Goal: Obtain resource: Download file/media

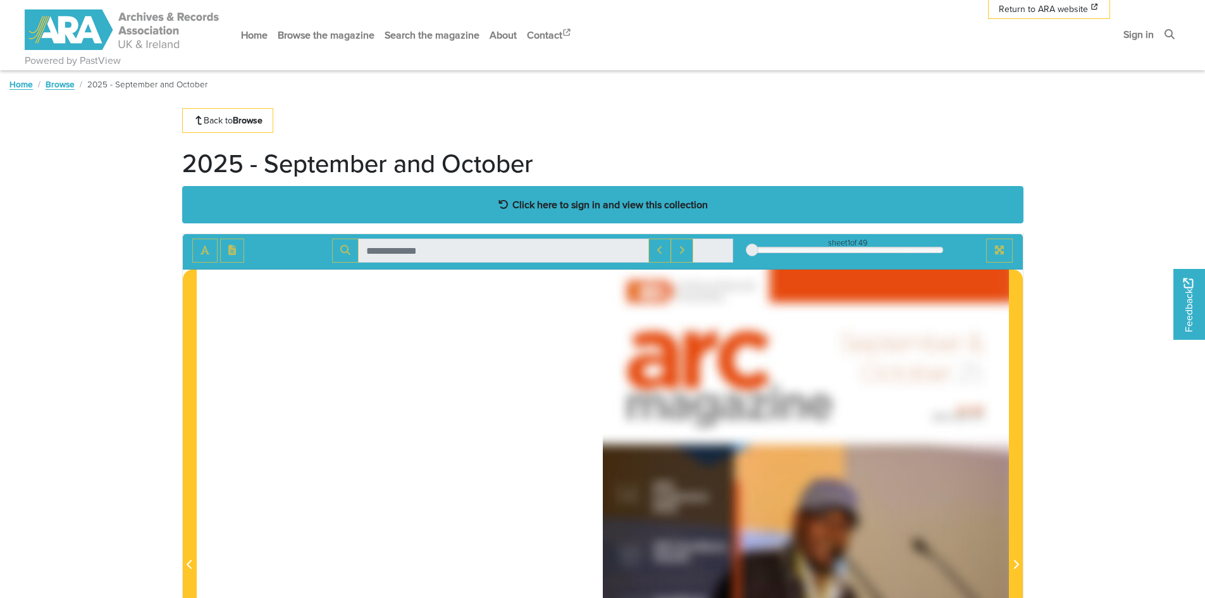
click at [594, 199] on strong "Click here to sign in and view this collection" at bounding box center [609, 204] width 195 height 14
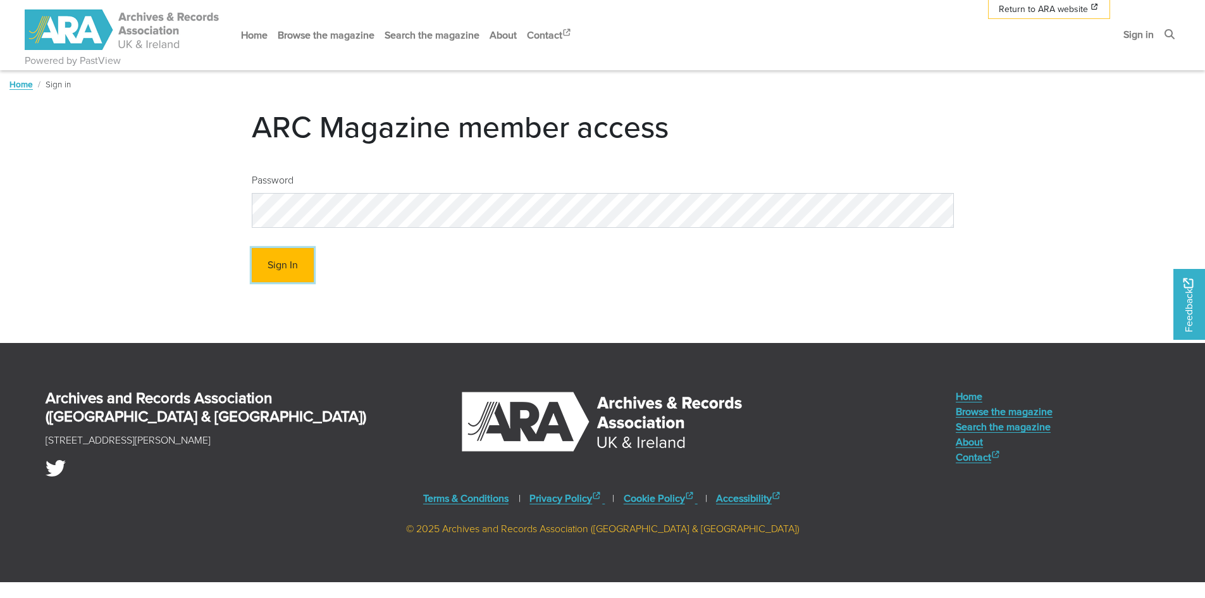
click at [279, 273] on button "Sign In" at bounding box center [283, 265] width 62 height 35
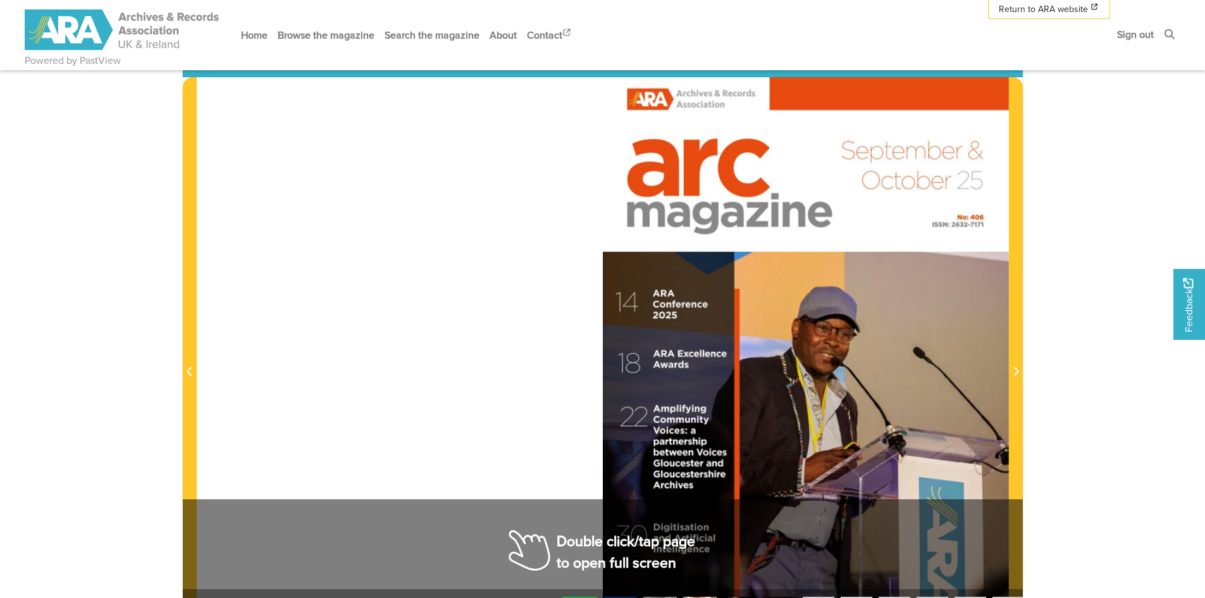
scroll to position [379, 0]
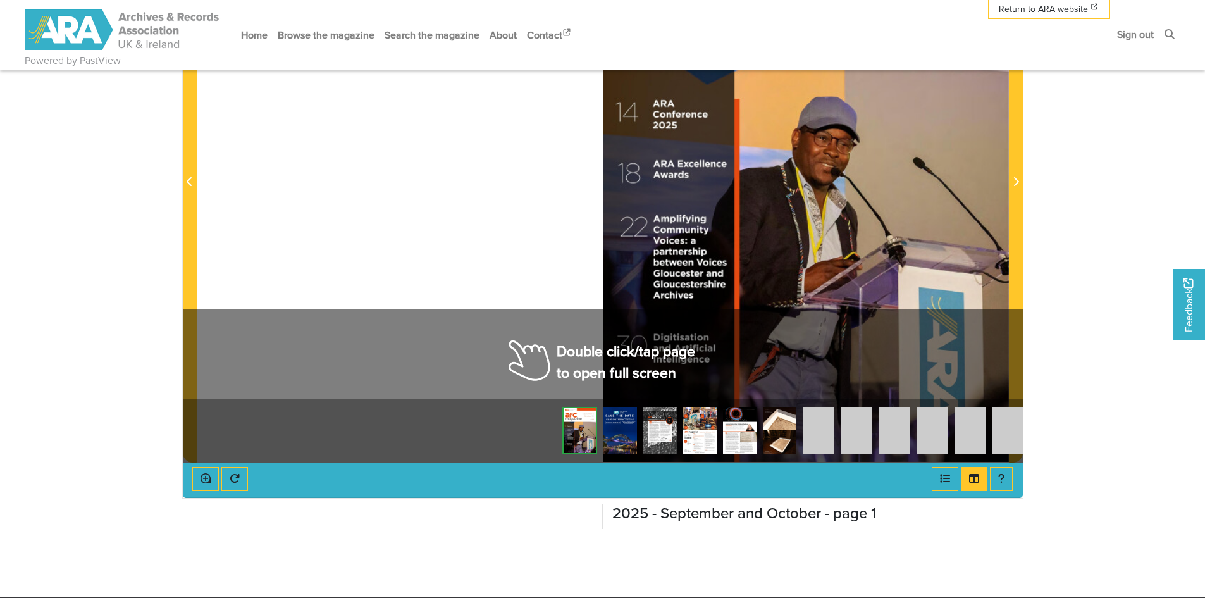
click at [900, 329] on div at bounding box center [806, 174] width 406 height 574
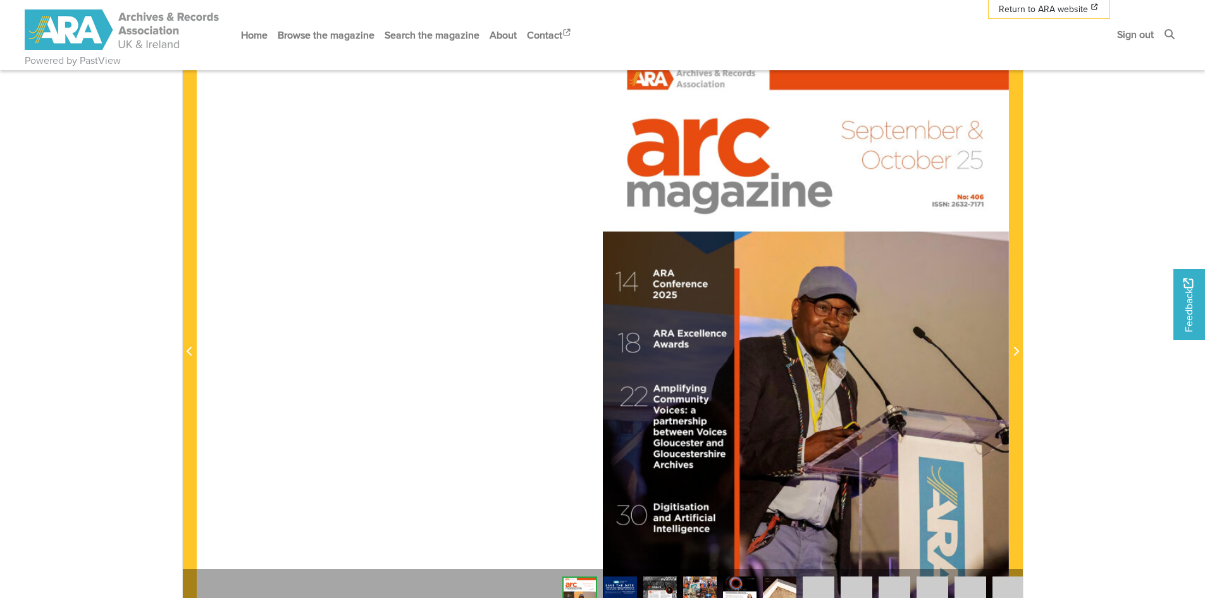
scroll to position [190, 0]
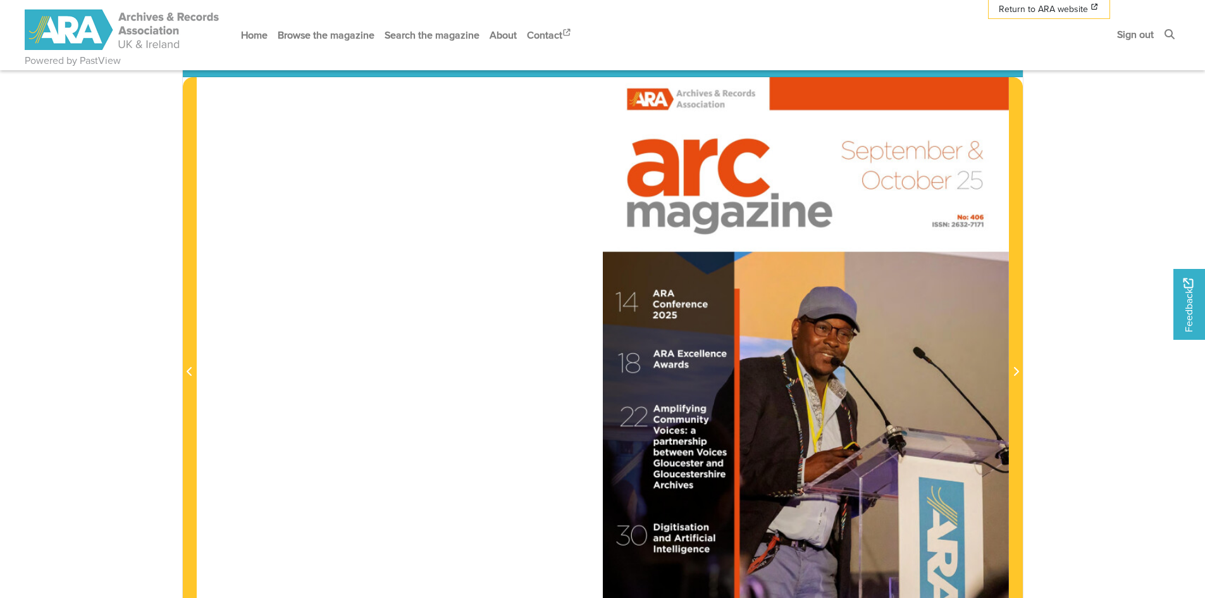
click at [854, 371] on div at bounding box center [806, 364] width 406 height 574
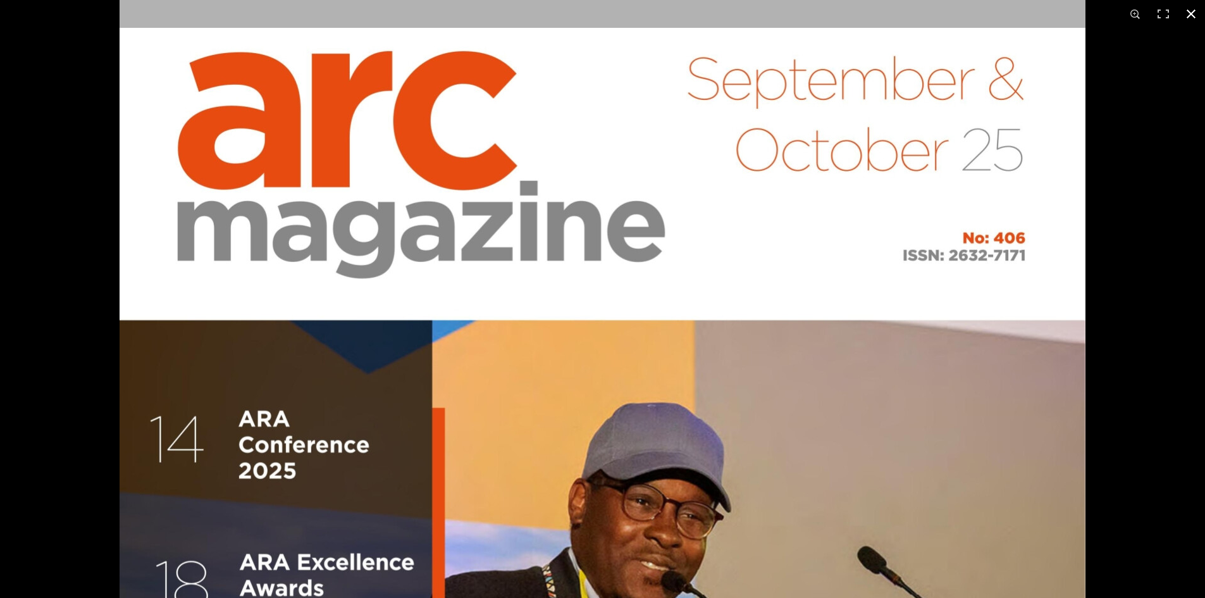
click at [1188, 15] on button at bounding box center [1191, 14] width 28 height 28
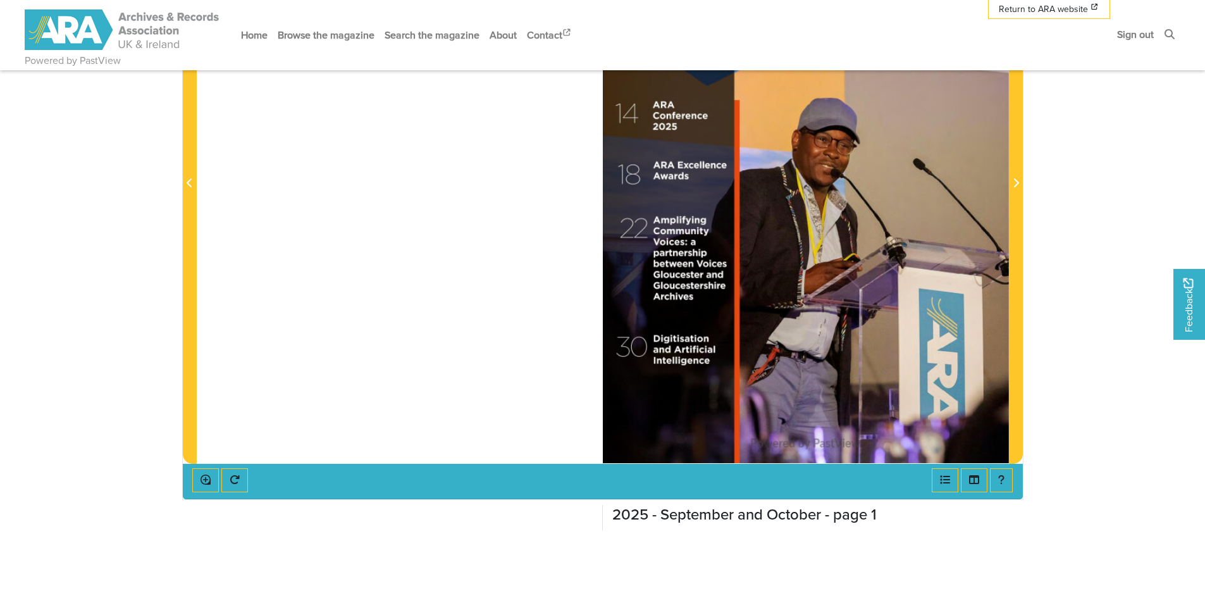
scroll to position [379, 0]
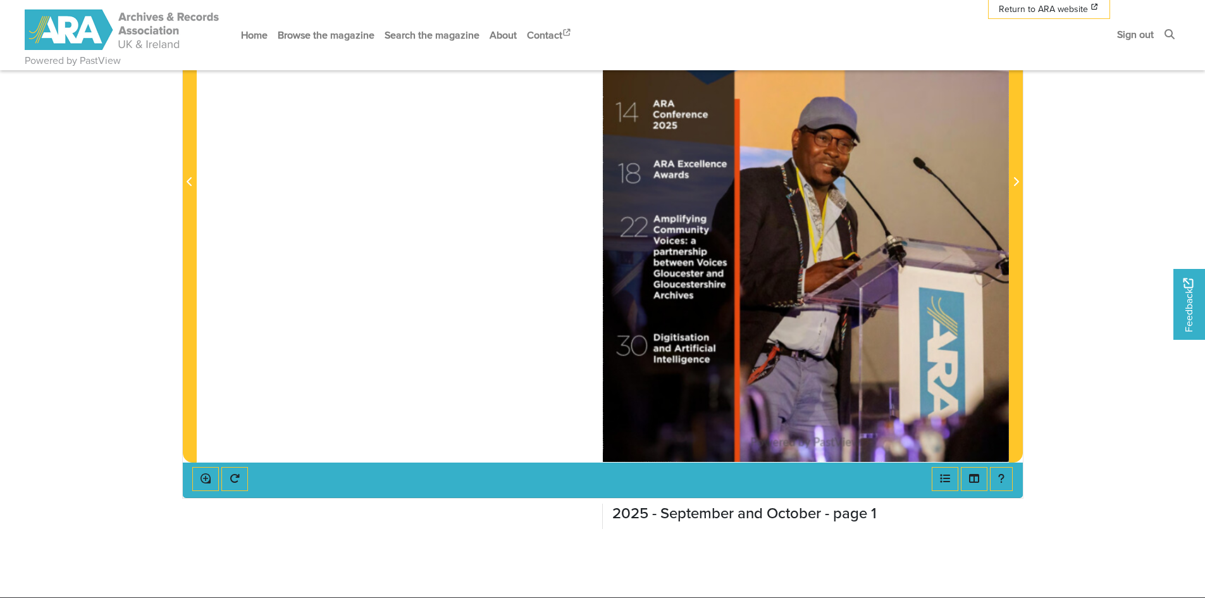
drag, startPoint x: 838, startPoint y: 360, endPoint x: 627, endPoint y: 388, distance: 213.0
click at [627, 388] on img at bounding box center [806, 174] width 406 height 574
click at [1021, 180] on span "Next Page" at bounding box center [1015, 182] width 13 height 15
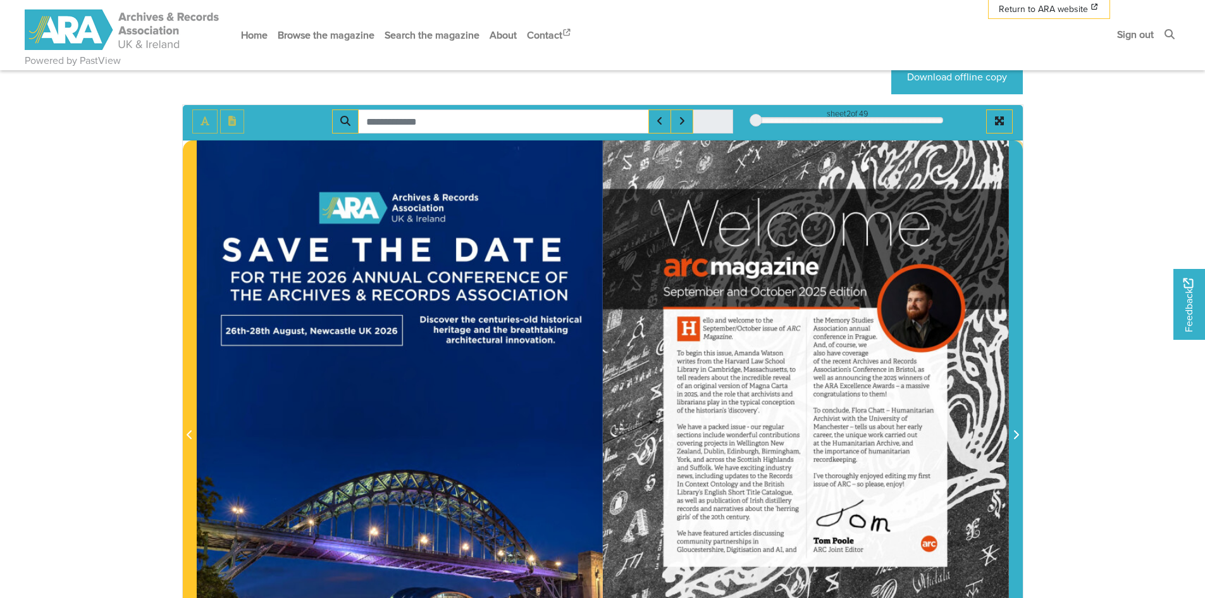
scroll to position [190, 0]
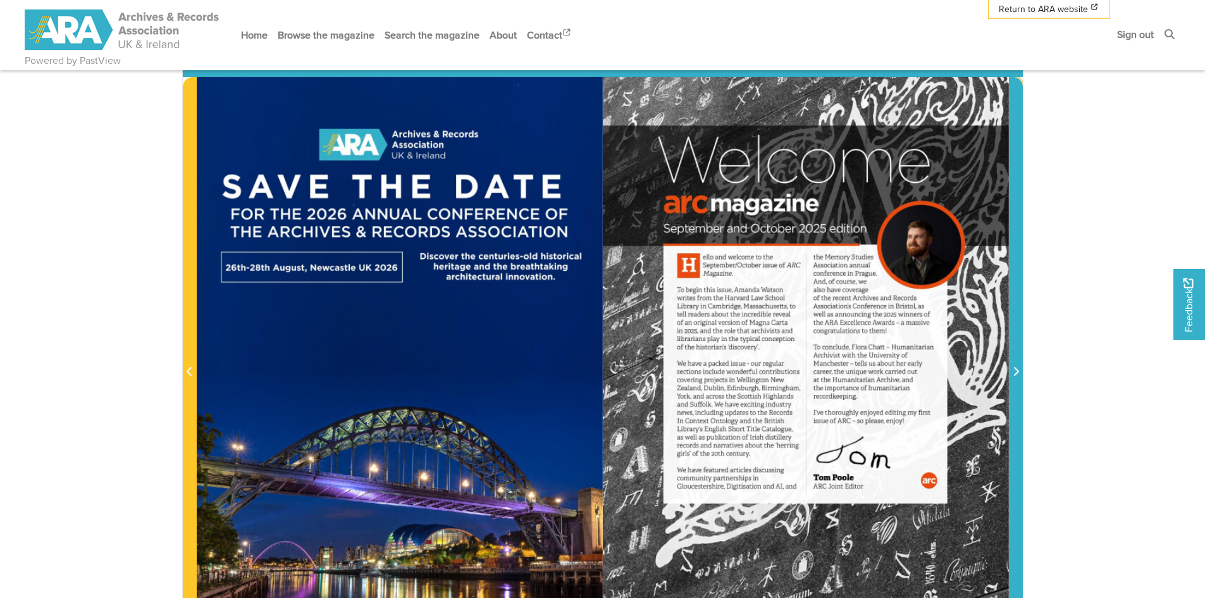
click at [1014, 372] on icon "Next Page" at bounding box center [1015, 371] width 6 height 10
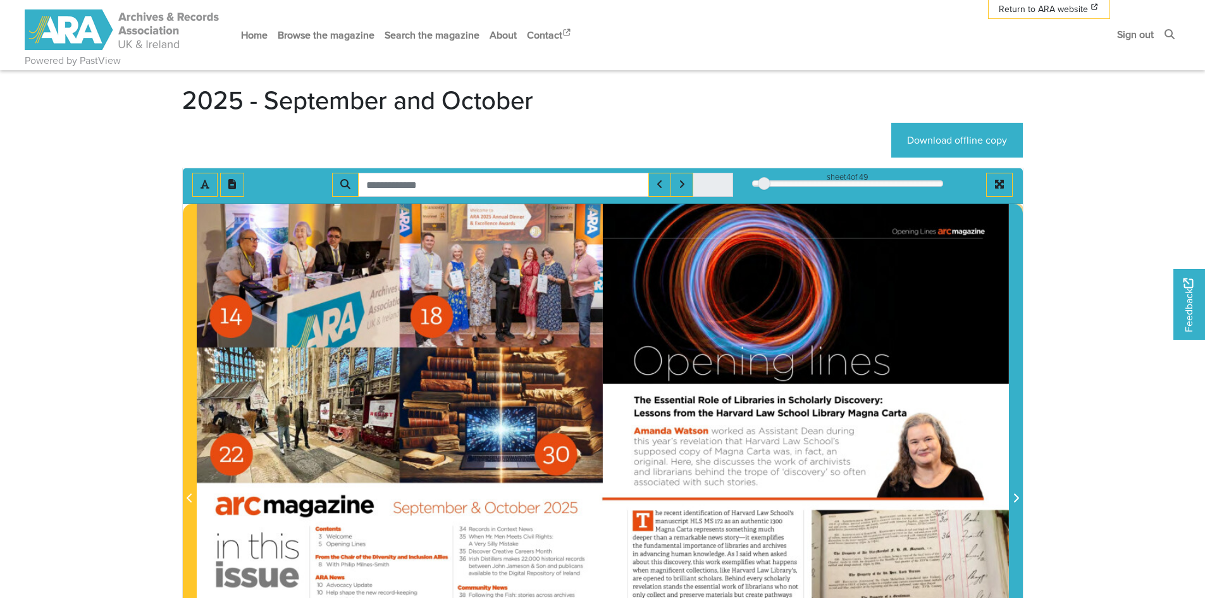
scroll to position [190, 0]
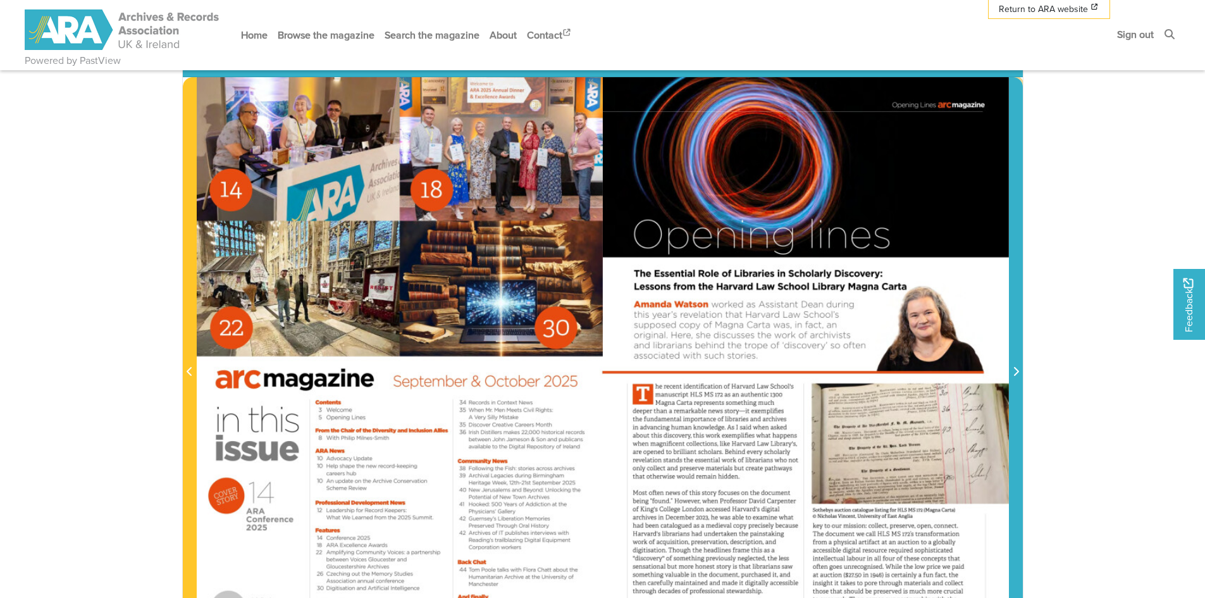
click at [1016, 368] on icon "Next Page" at bounding box center [1015, 371] width 6 height 10
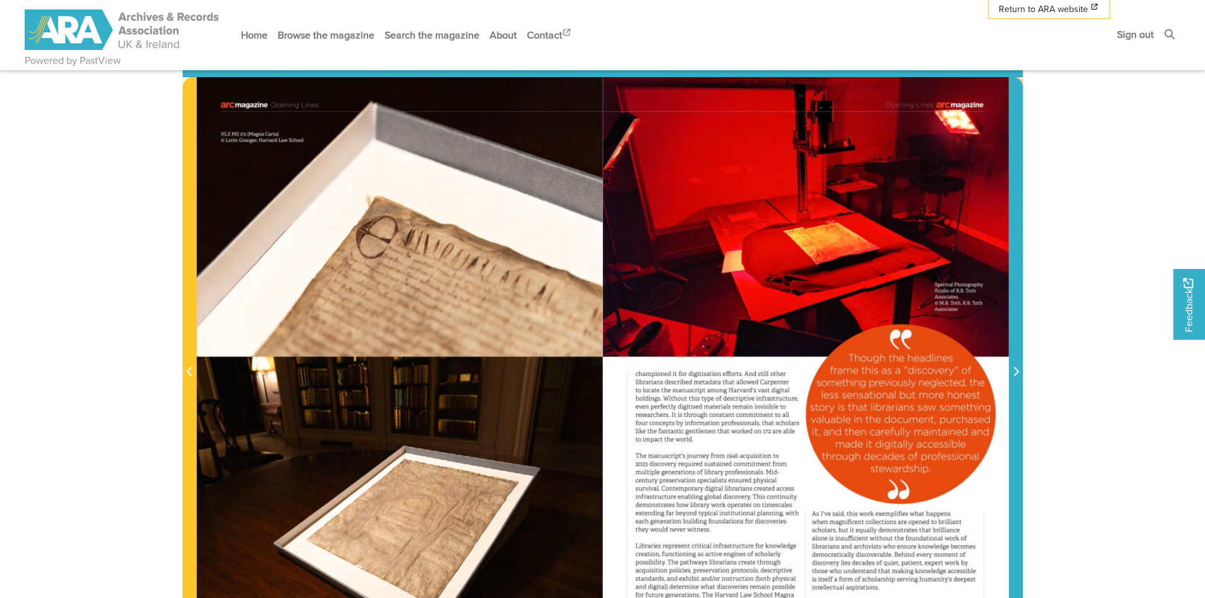
click at [1017, 371] on icon "Next Page" at bounding box center [1015, 371] width 5 height 9
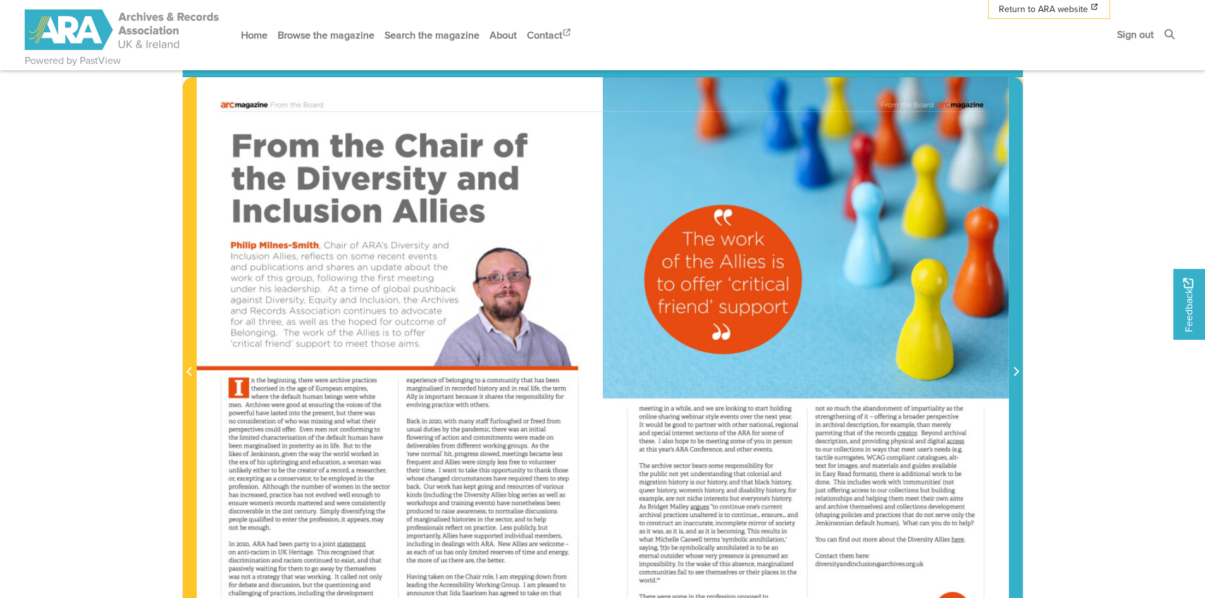
click at [1012, 374] on icon "Next Page" at bounding box center [1015, 371] width 6 height 10
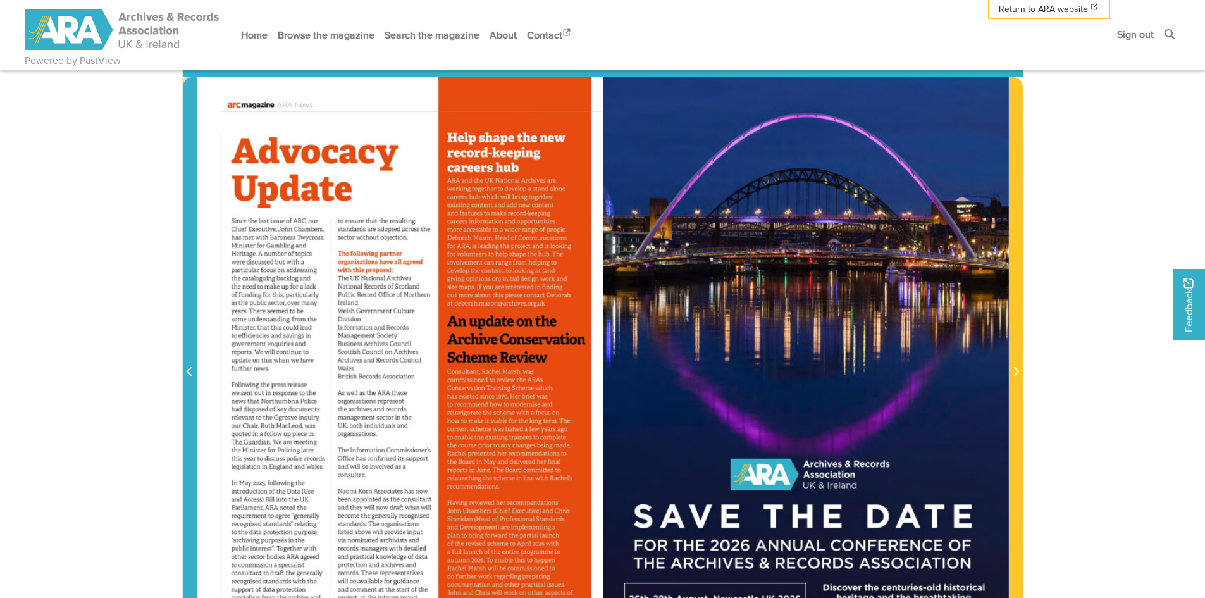
click at [193, 373] on span "Previous Page" at bounding box center [189, 371] width 13 height 15
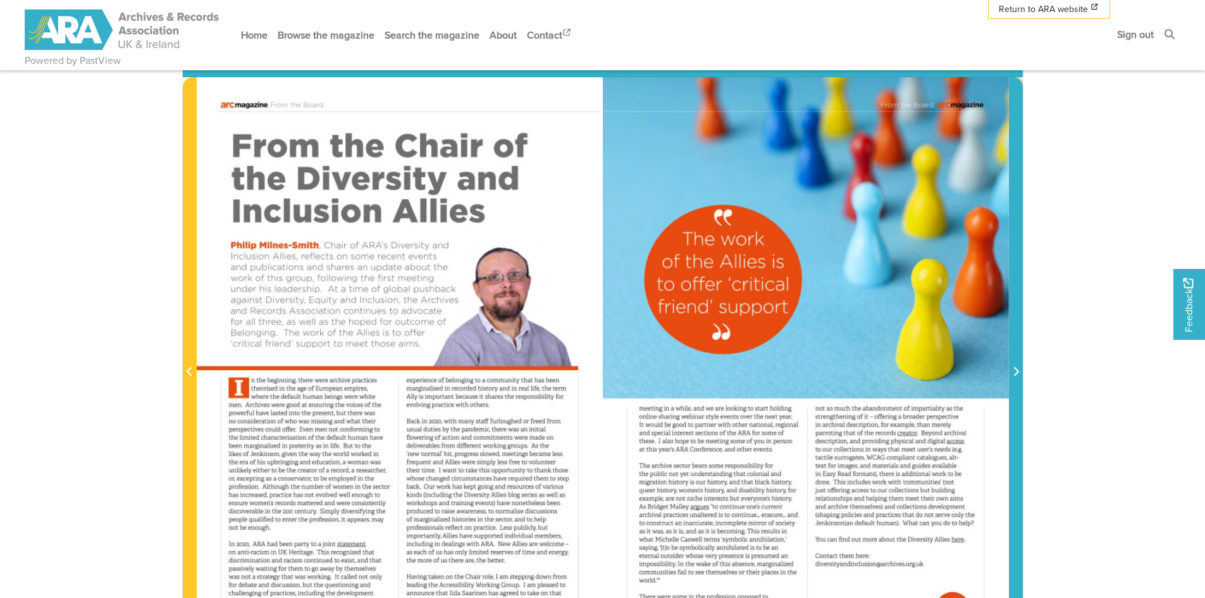
click at [1019, 371] on span "Next Page" at bounding box center [1015, 371] width 13 height 15
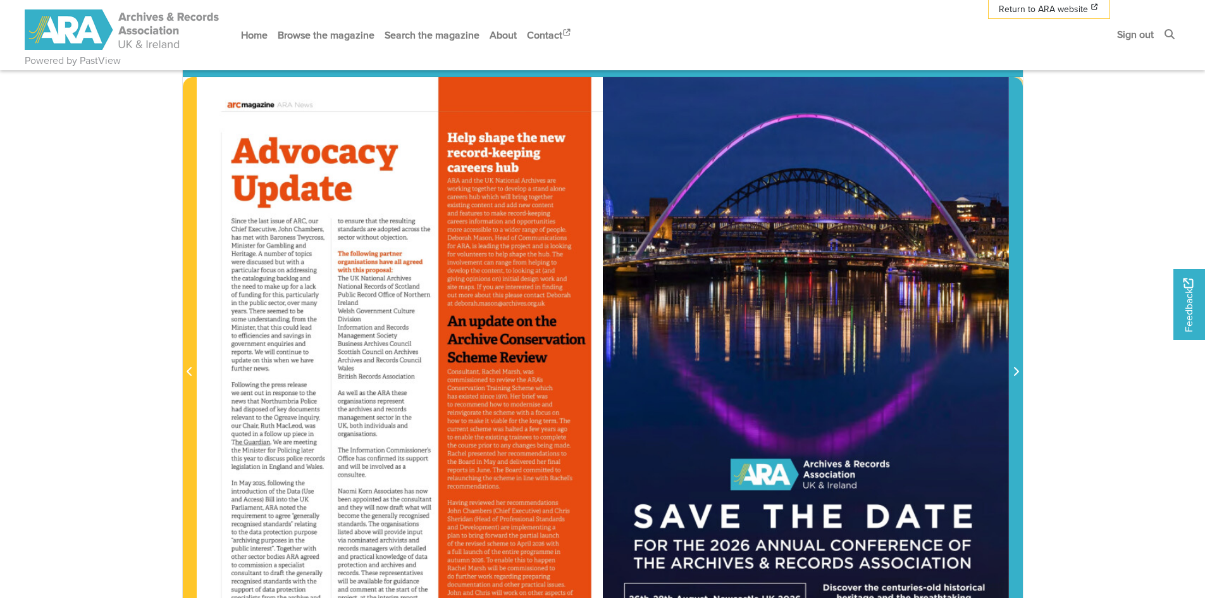
click at [1014, 371] on icon "Next Page" at bounding box center [1015, 371] width 6 height 10
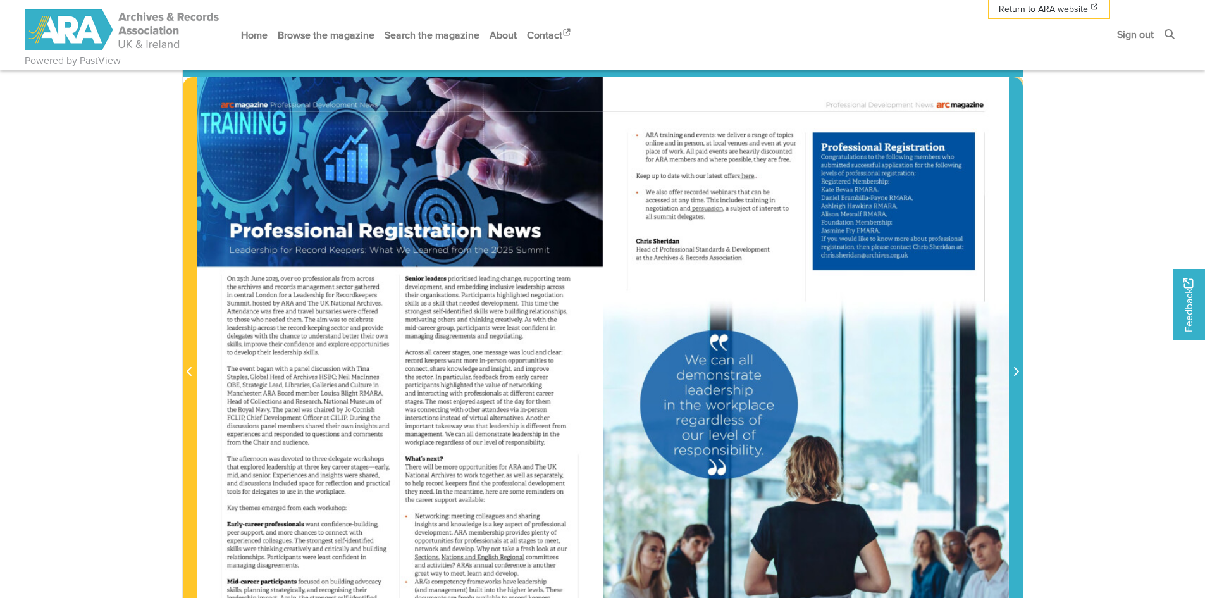
click at [1014, 371] on icon "Next Page" at bounding box center [1015, 371] width 6 height 10
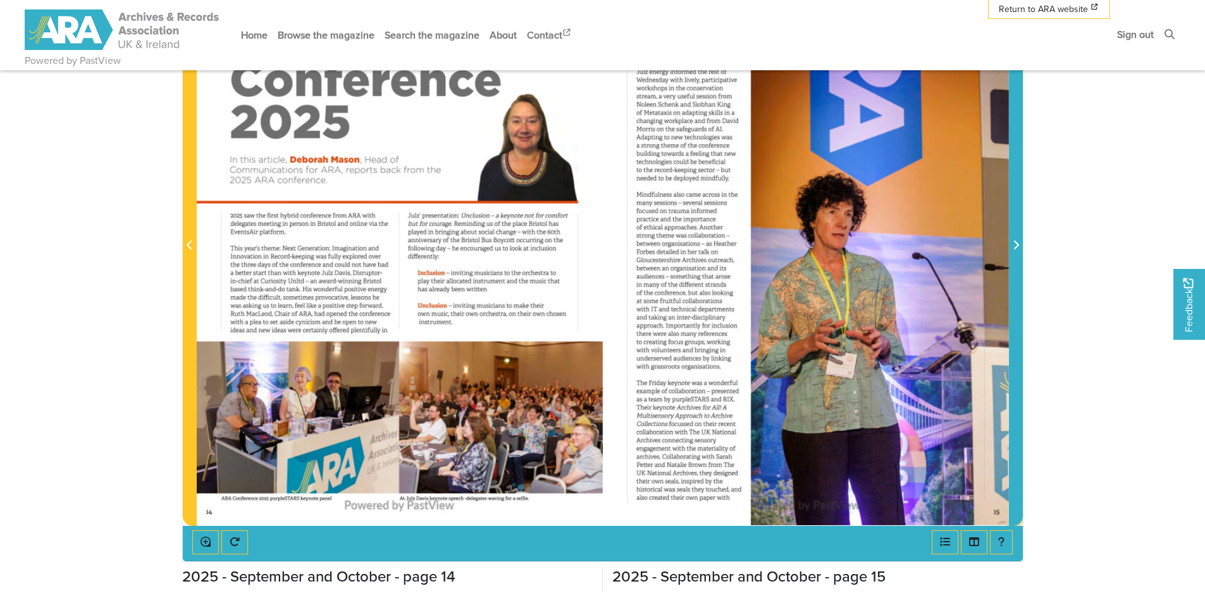
scroll to position [379, 0]
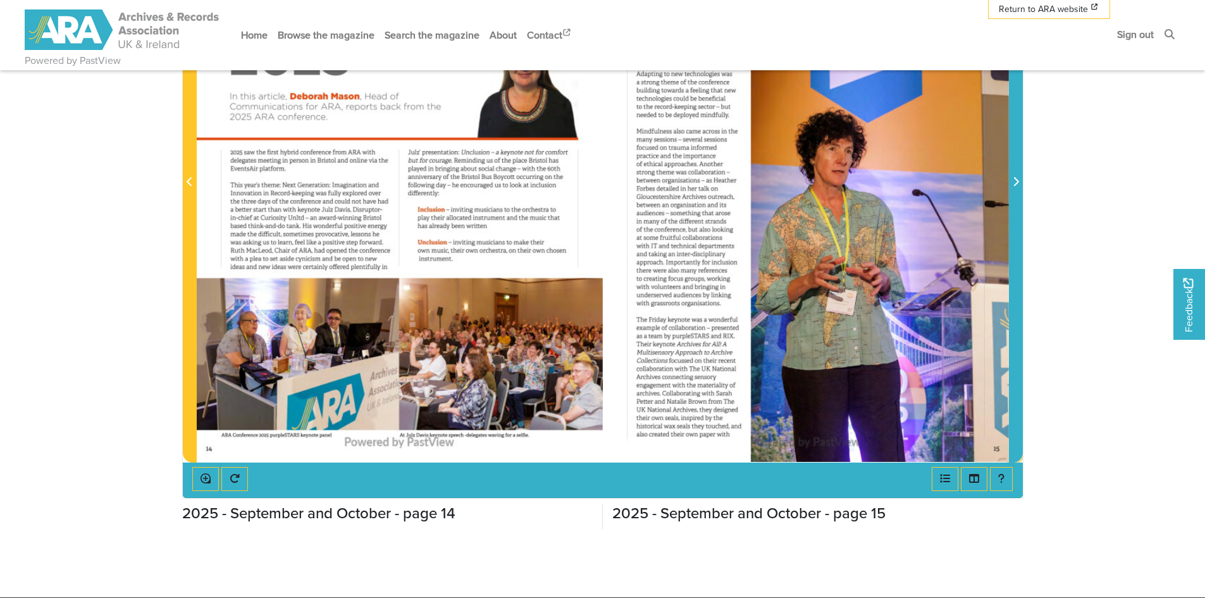
click at [1017, 180] on icon "Next Page" at bounding box center [1015, 181] width 6 height 10
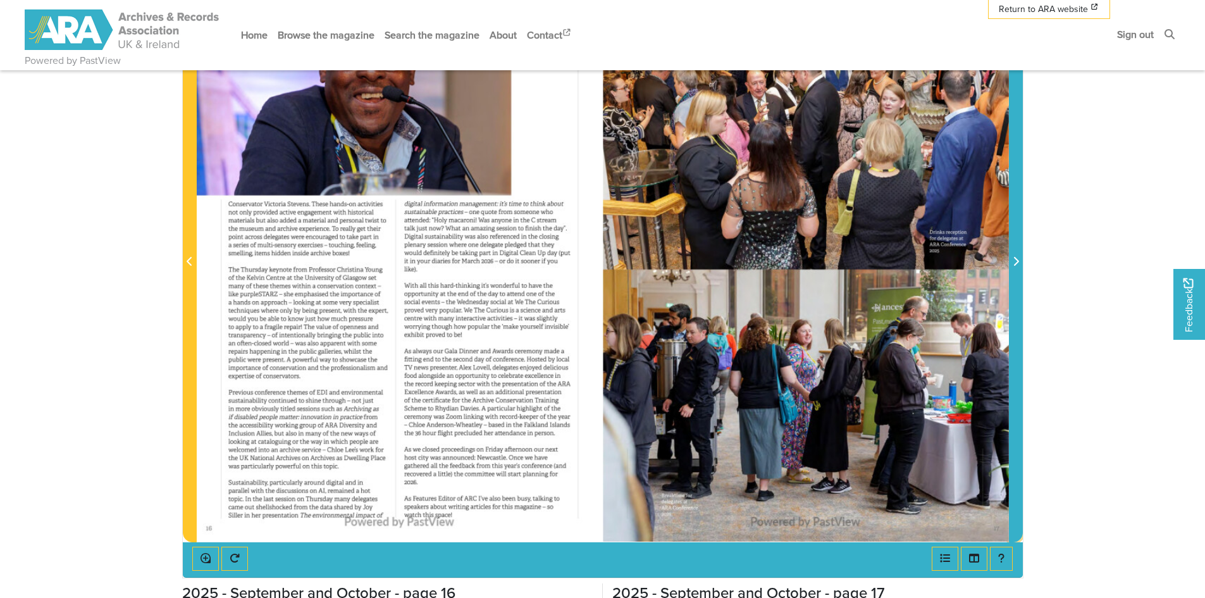
scroll to position [190, 0]
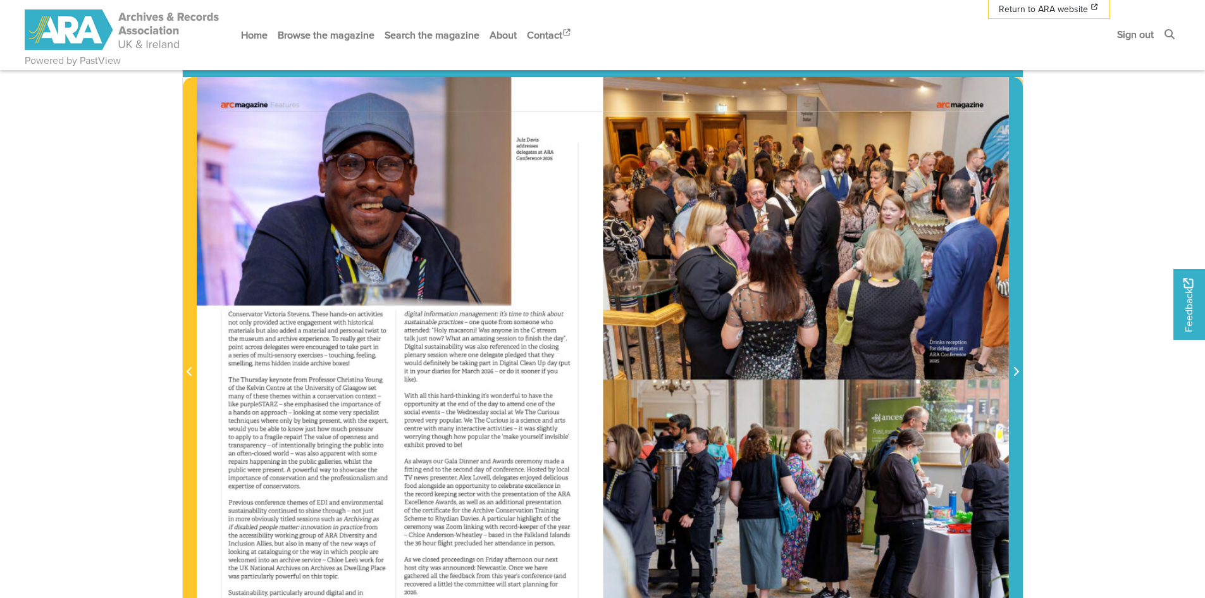
click at [1016, 372] on icon "Next Page" at bounding box center [1015, 371] width 6 height 10
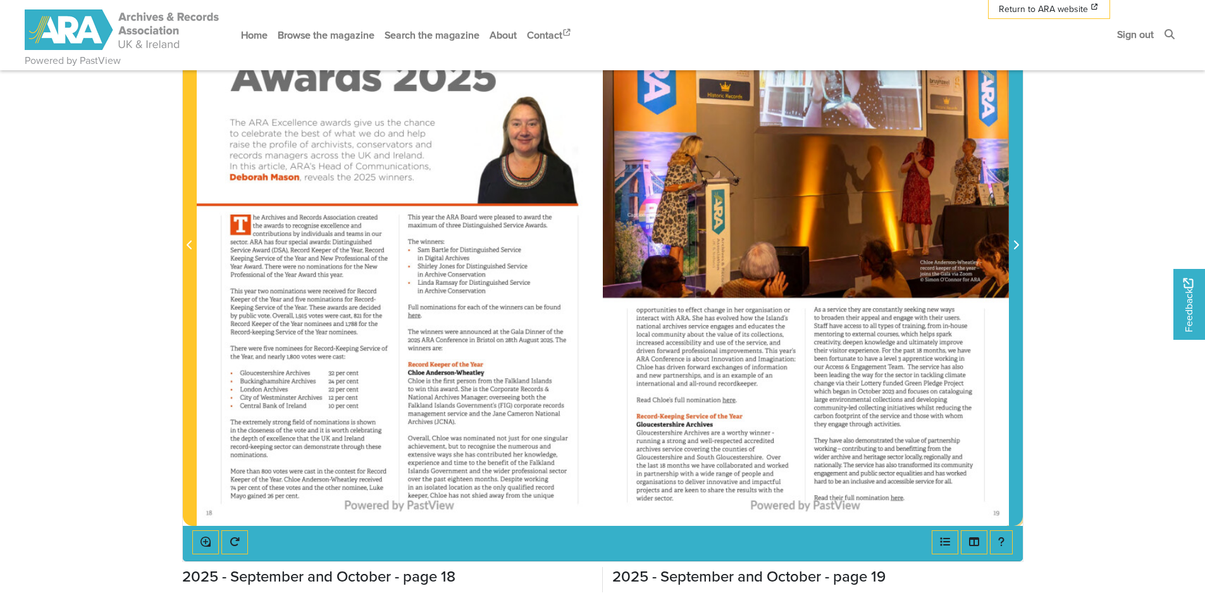
scroll to position [379, 0]
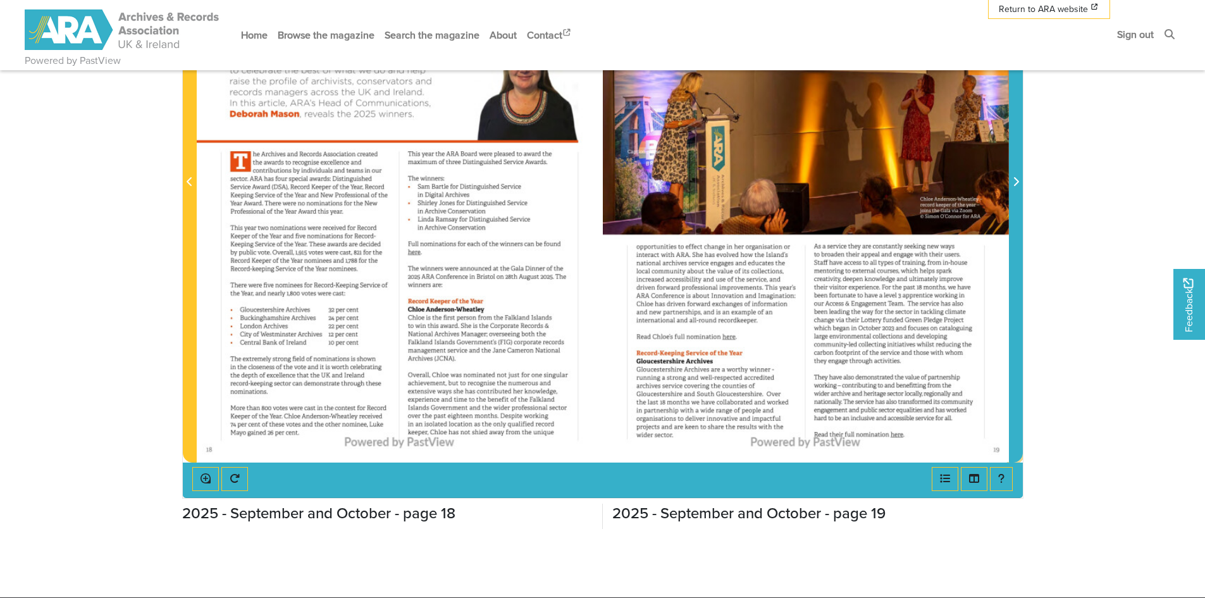
click at [1016, 183] on icon "Next Page" at bounding box center [1015, 181] width 6 height 10
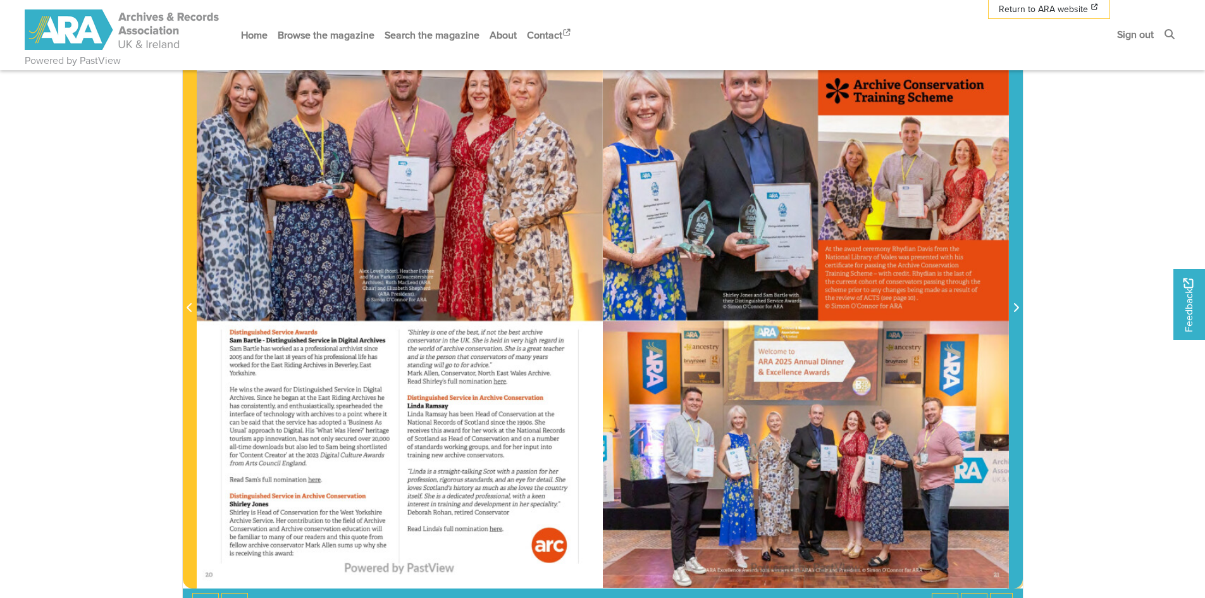
scroll to position [253, 0]
click at [1018, 313] on icon "Next Page" at bounding box center [1015, 308] width 6 height 10
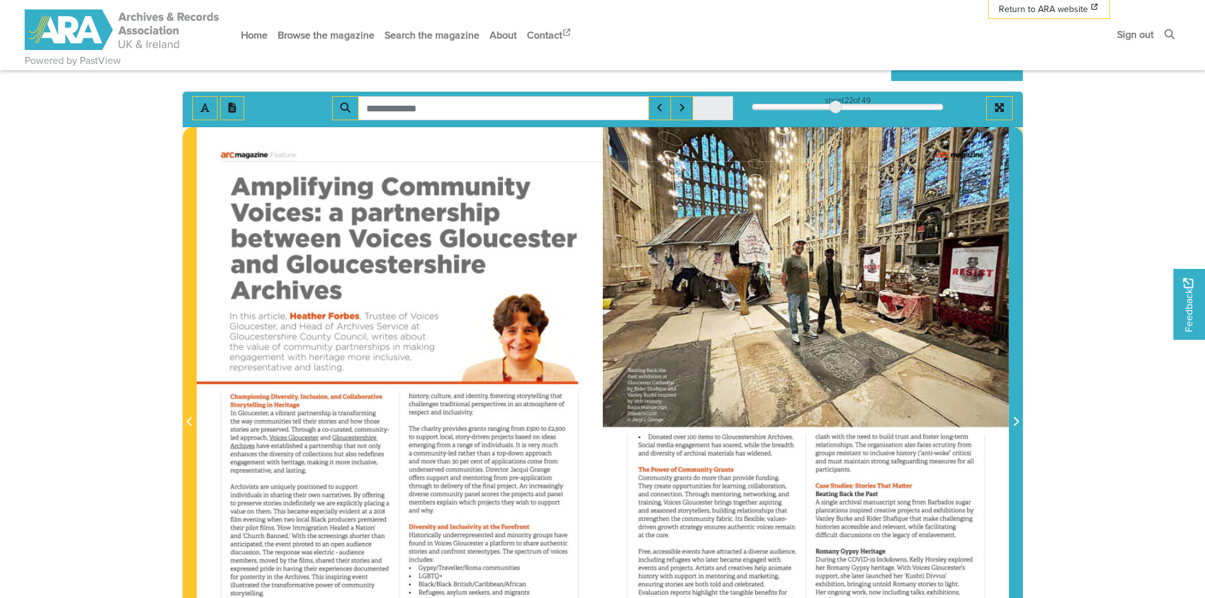
scroll to position [126, 0]
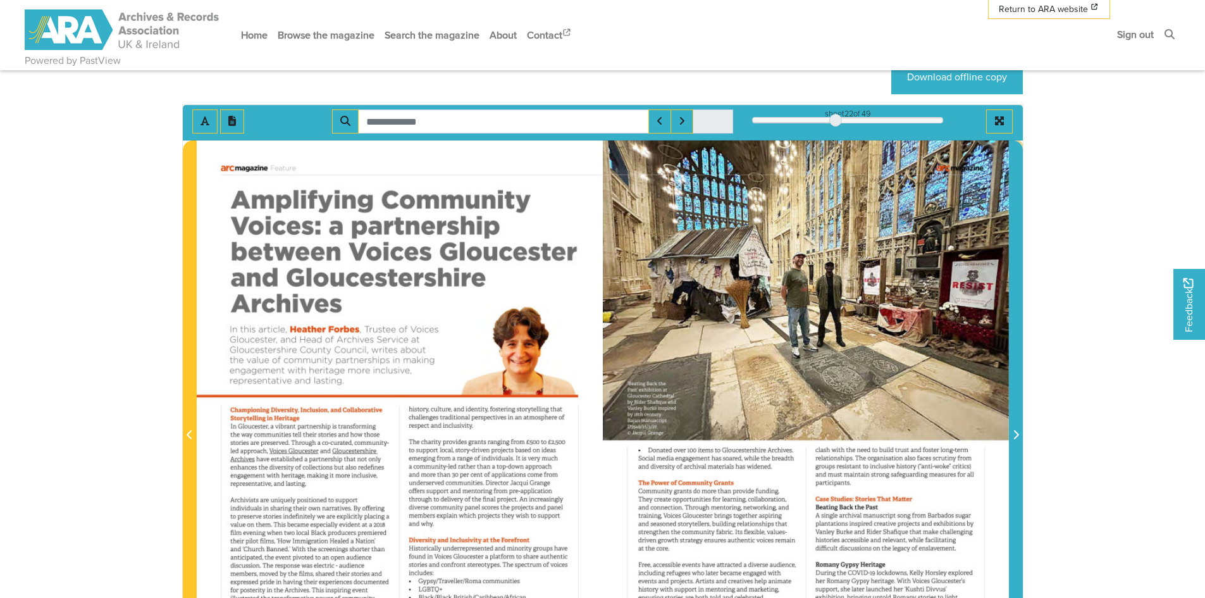
click at [1019, 434] on span "Next Page" at bounding box center [1015, 434] width 13 height 15
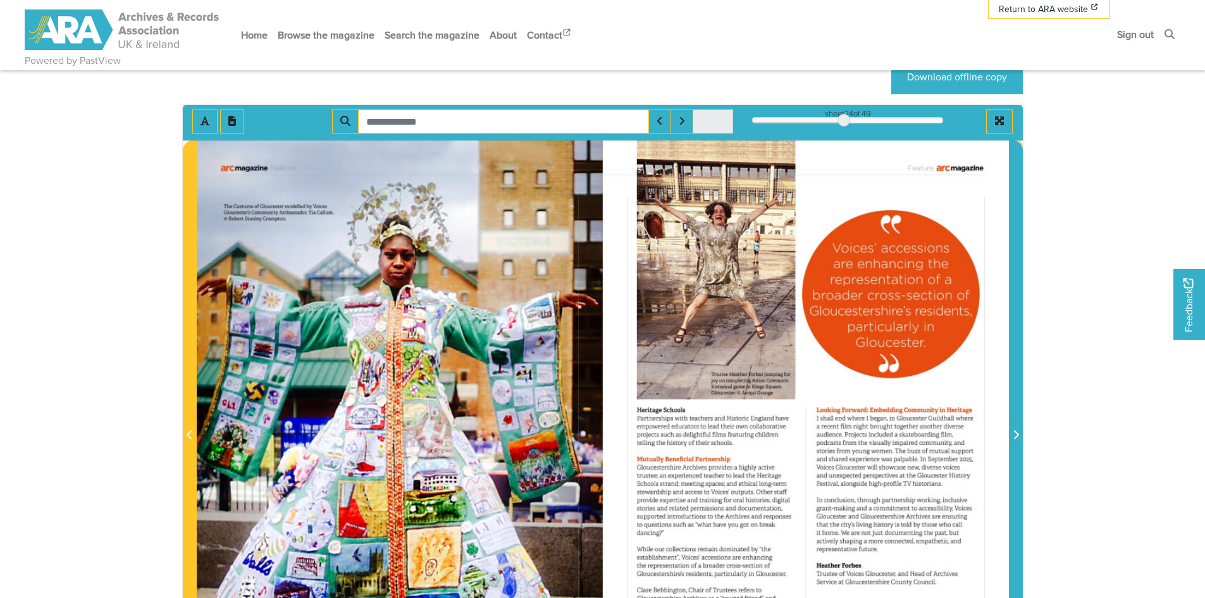
click at [1017, 431] on icon "Next Page" at bounding box center [1015, 434] width 6 height 10
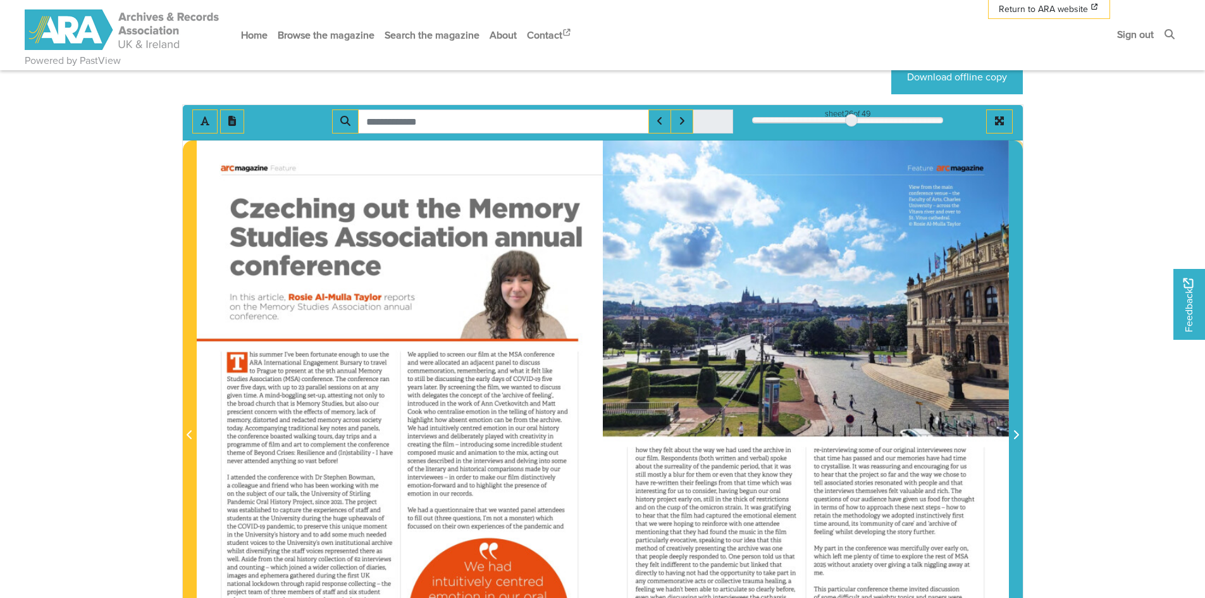
click at [1017, 431] on icon "Next Page" at bounding box center [1015, 434] width 6 height 10
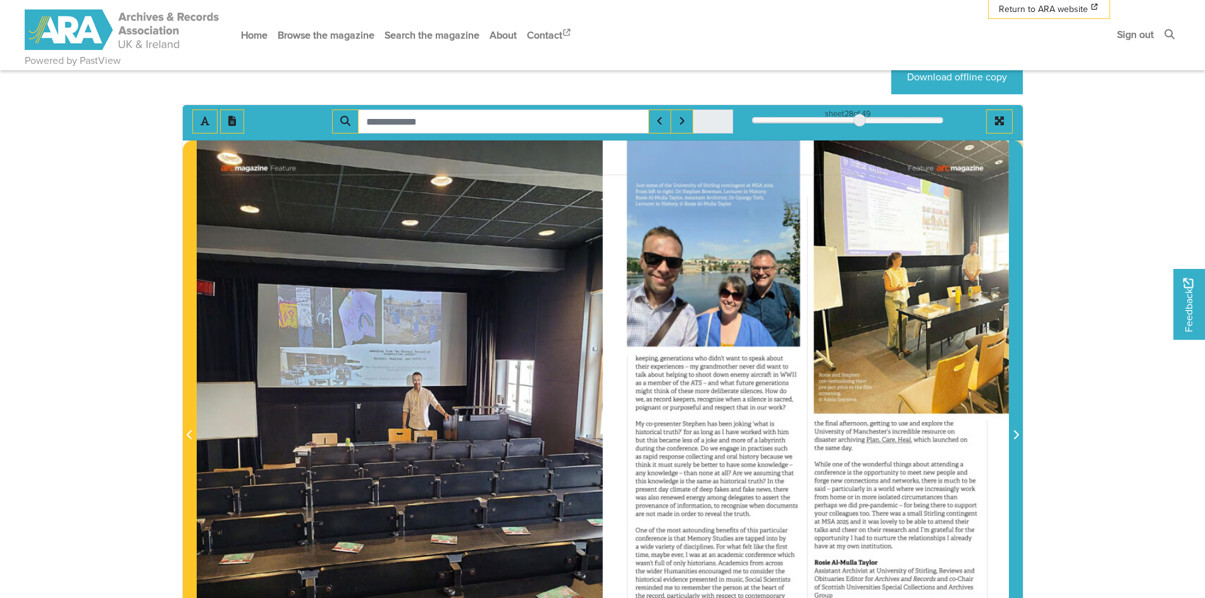
click at [1017, 431] on icon "Next Page" at bounding box center [1015, 434] width 6 height 10
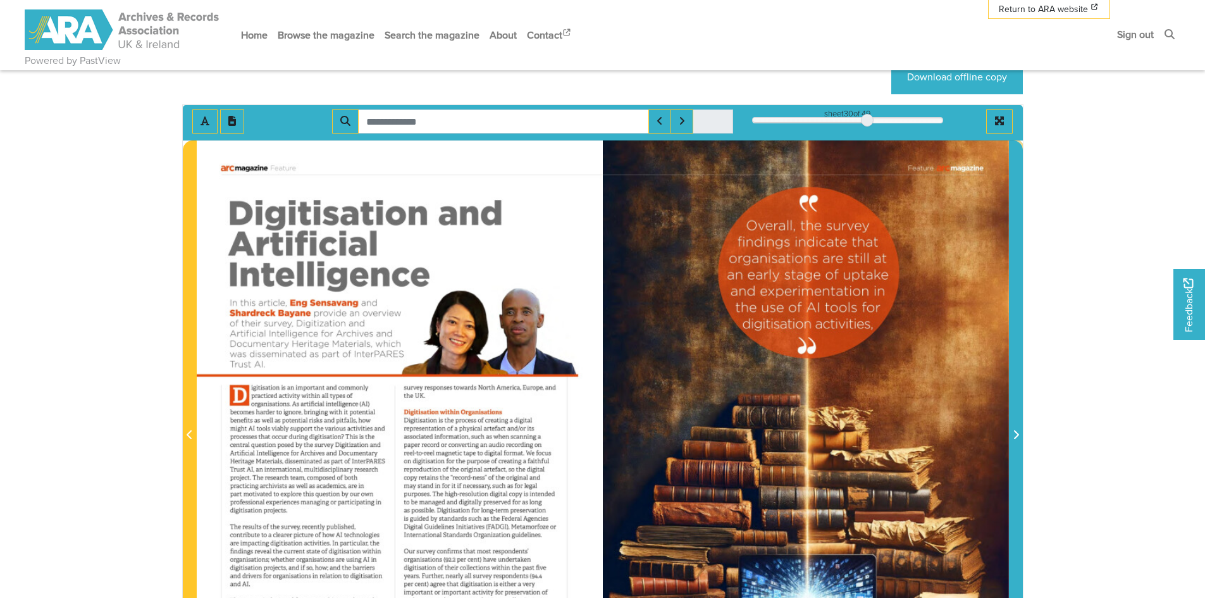
click at [1017, 431] on icon "Next Page" at bounding box center [1015, 434] width 6 height 10
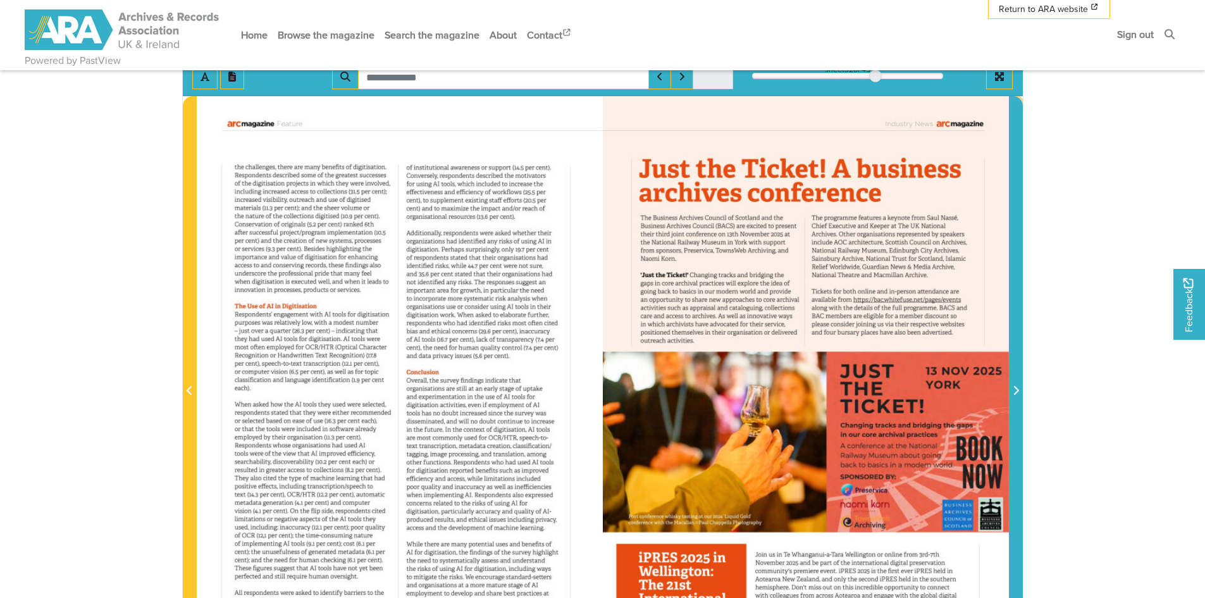
scroll to position [190, 0]
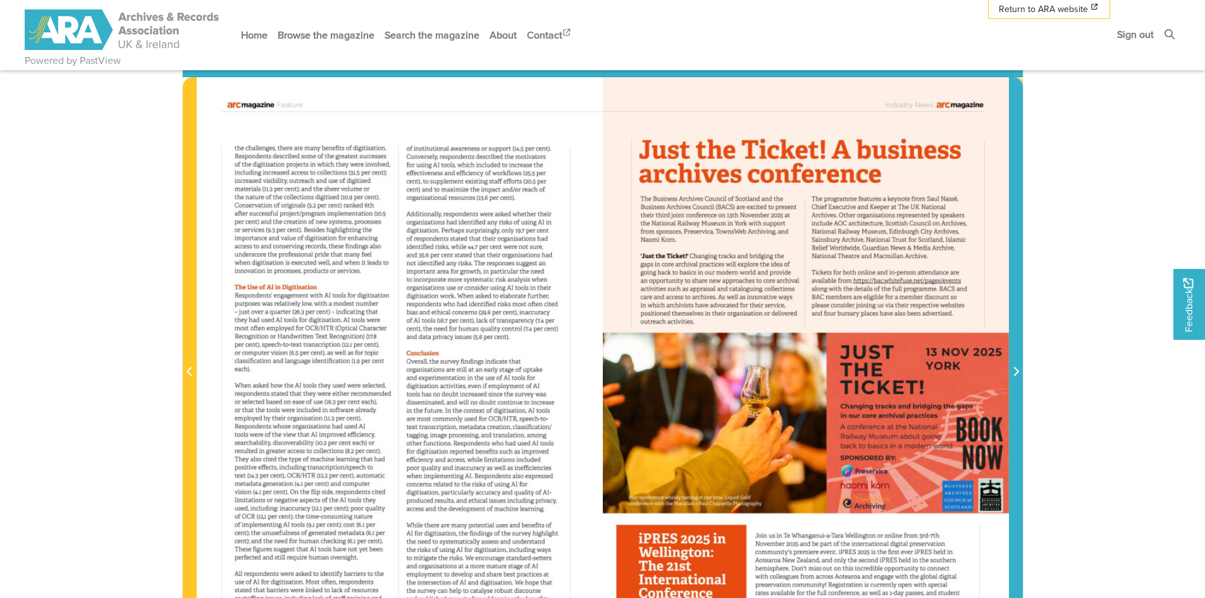
click at [1014, 369] on icon "Next Page" at bounding box center [1015, 371] width 5 height 9
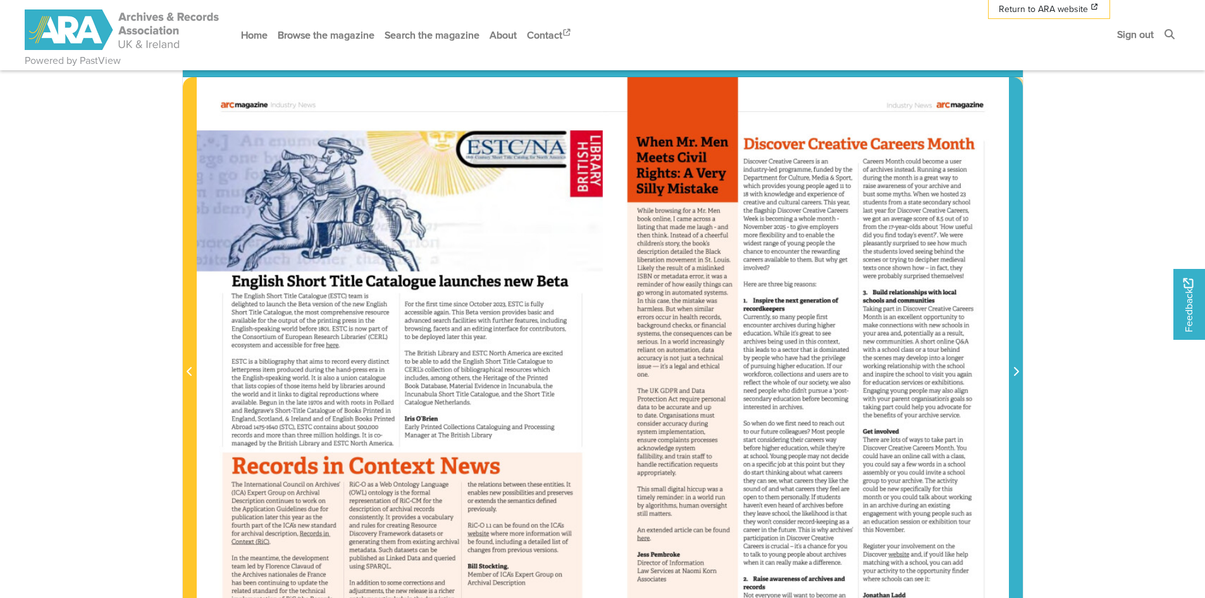
click at [1014, 369] on icon "Next Page" at bounding box center [1015, 371] width 5 height 9
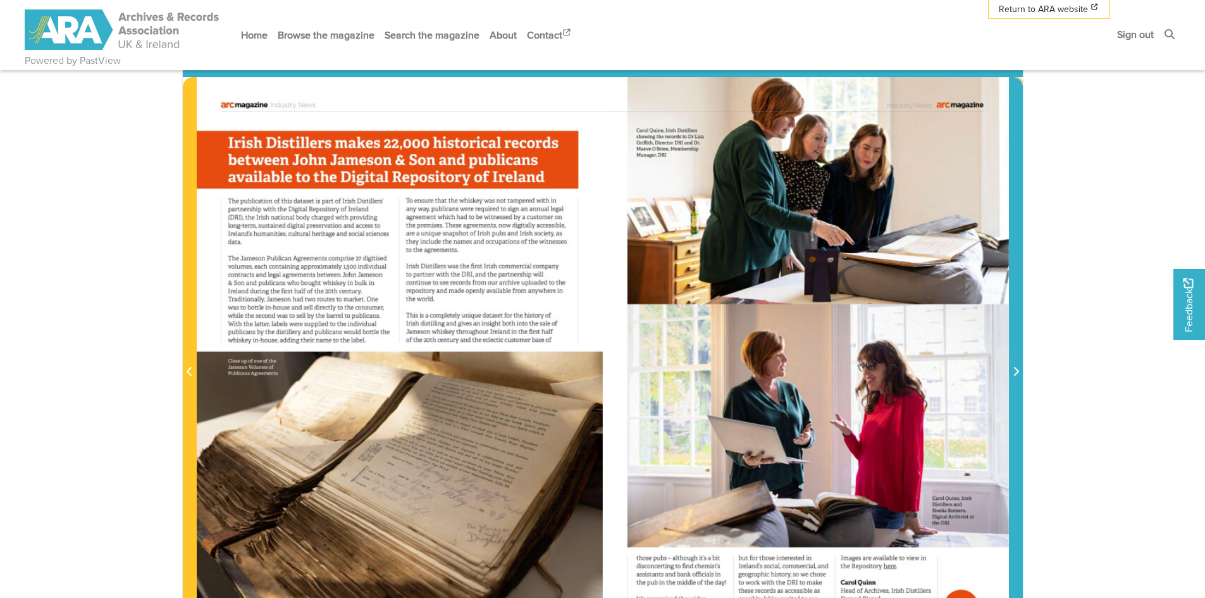
click at [1015, 369] on icon "Next Page" at bounding box center [1015, 371] width 5 height 9
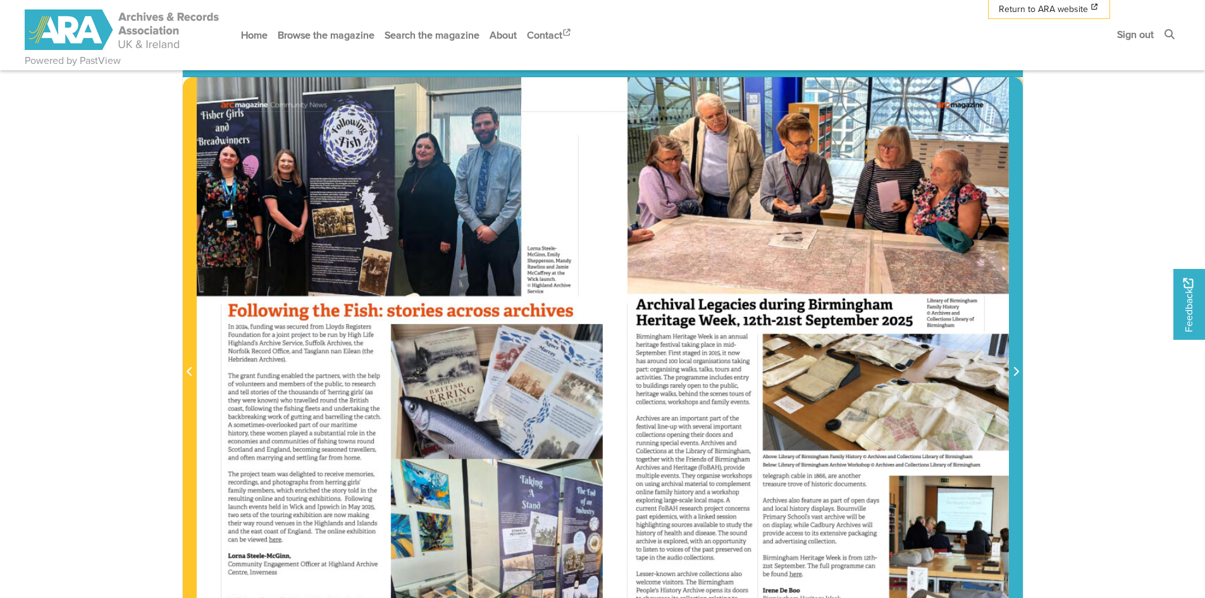
click at [1015, 369] on icon "Next Page" at bounding box center [1015, 371] width 5 height 9
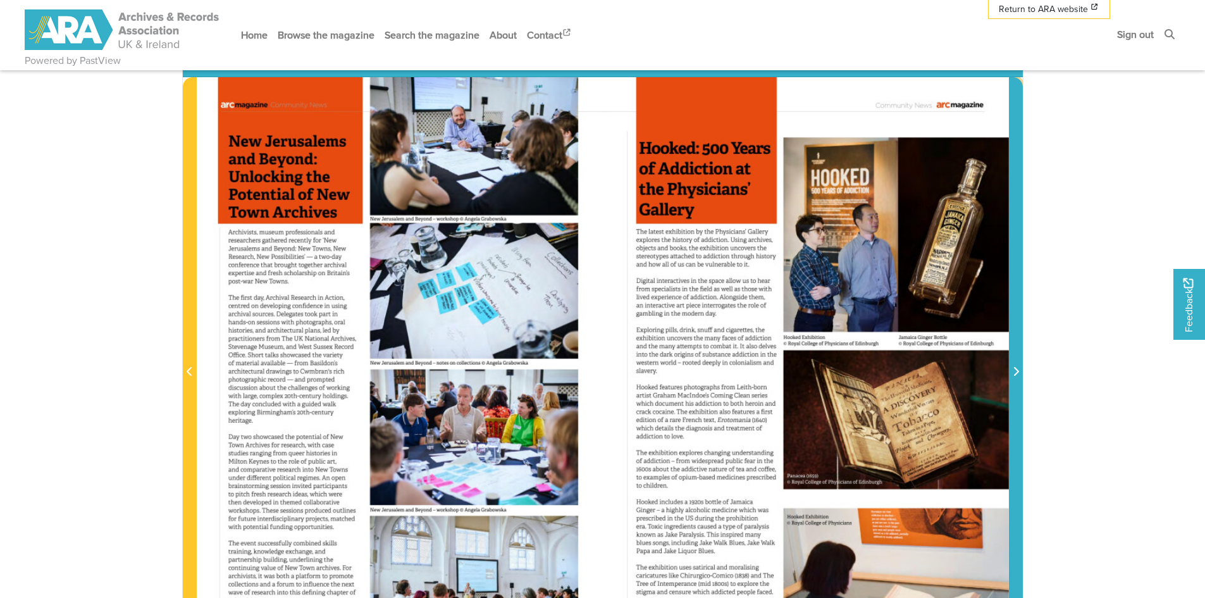
click at [1015, 369] on icon "Next Page" at bounding box center [1015, 371] width 5 height 9
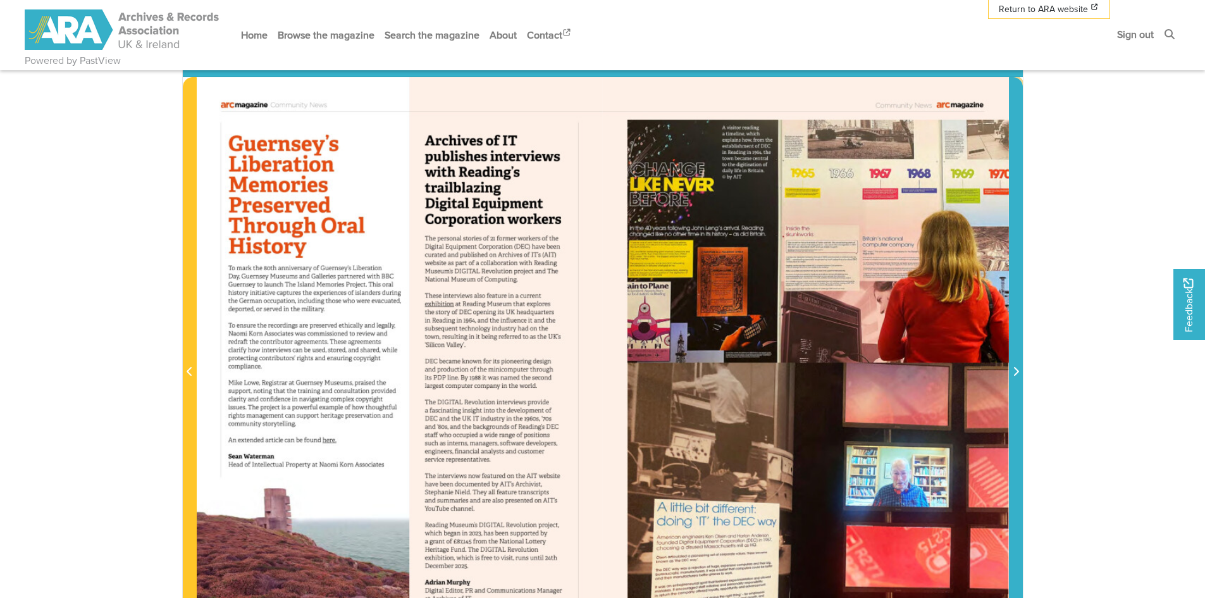
click at [1015, 369] on icon "Next Page" at bounding box center [1015, 371] width 5 height 9
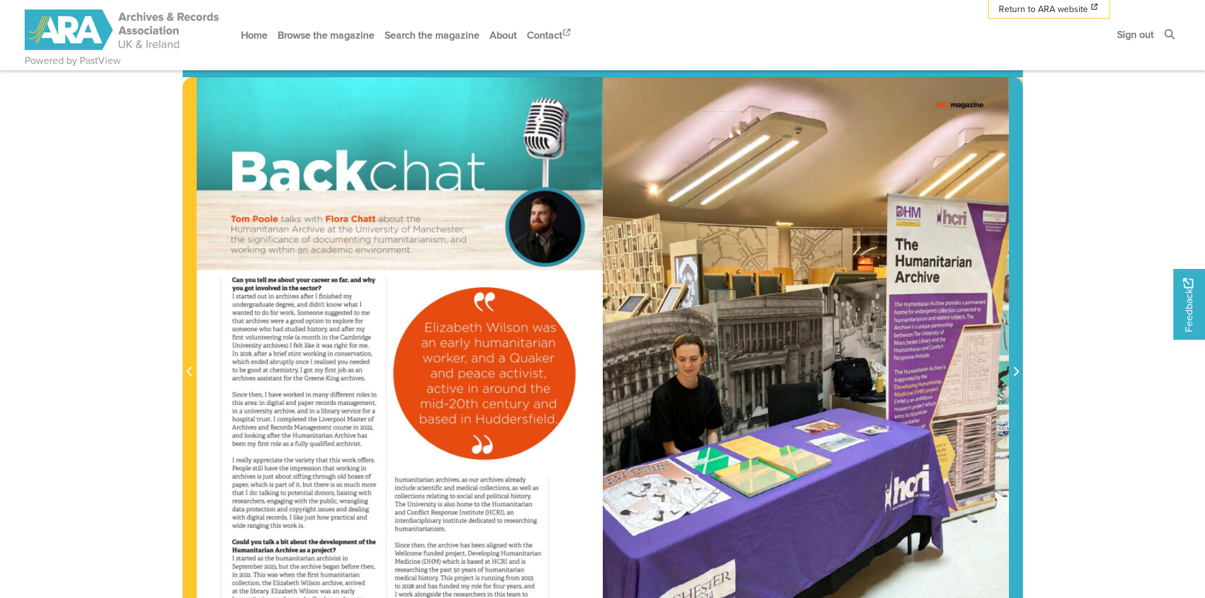
click at [1015, 369] on icon "Next Page" at bounding box center [1015, 371] width 5 height 9
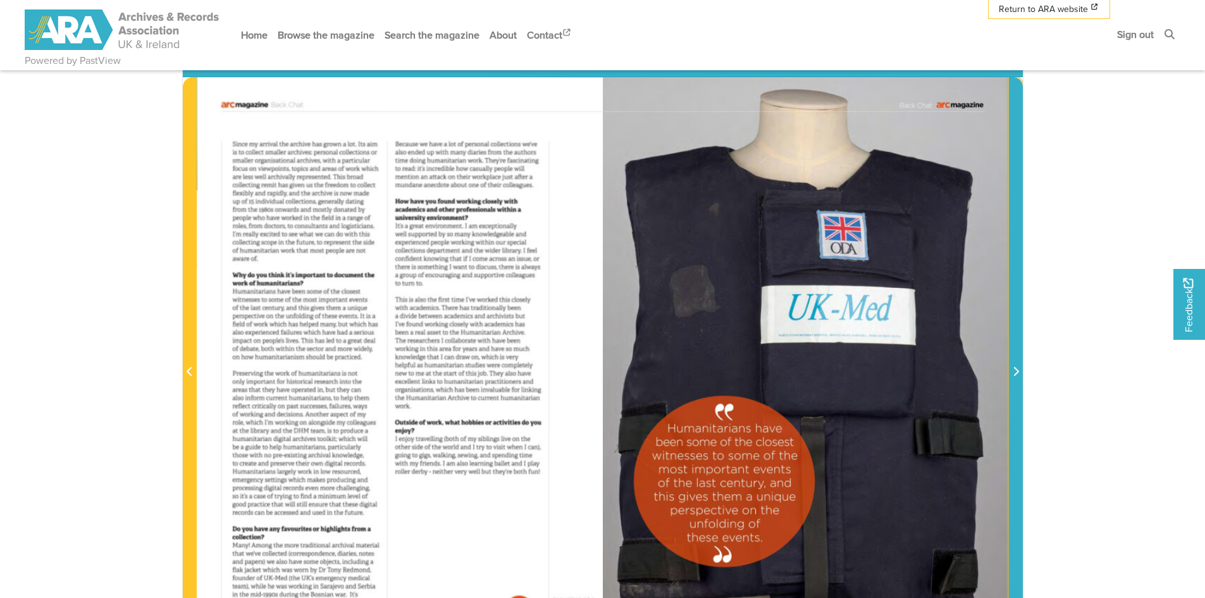
click at [1015, 369] on icon "Next Page" at bounding box center [1015, 371] width 5 height 9
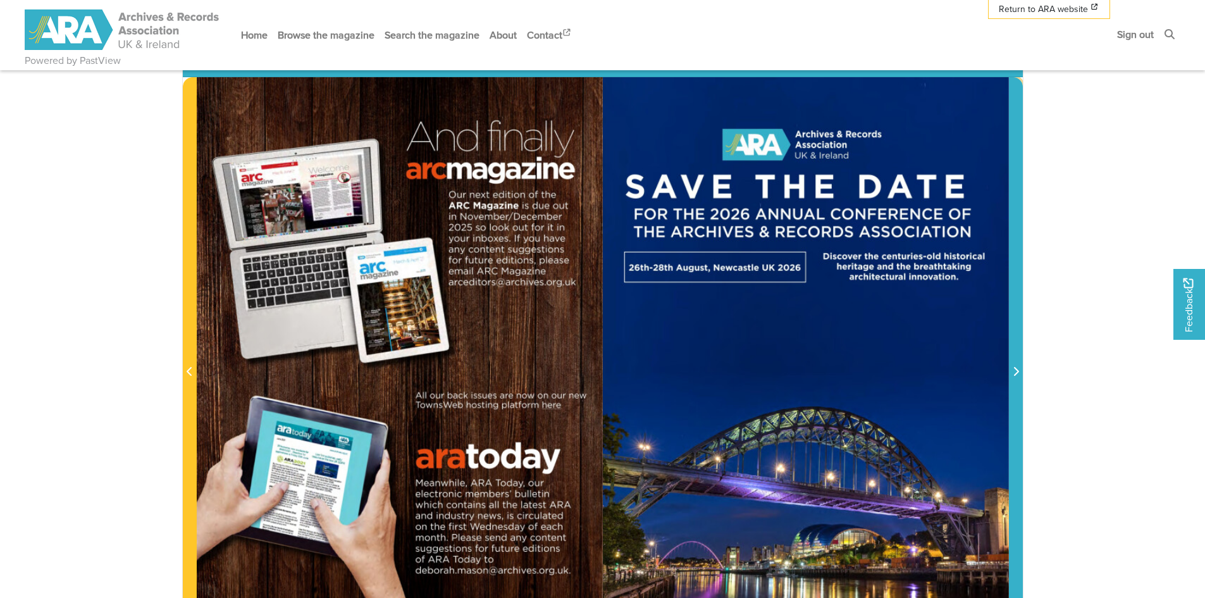
click at [1015, 369] on icon "Next Page" at bounding box center [1015, 371] width 5 height 9
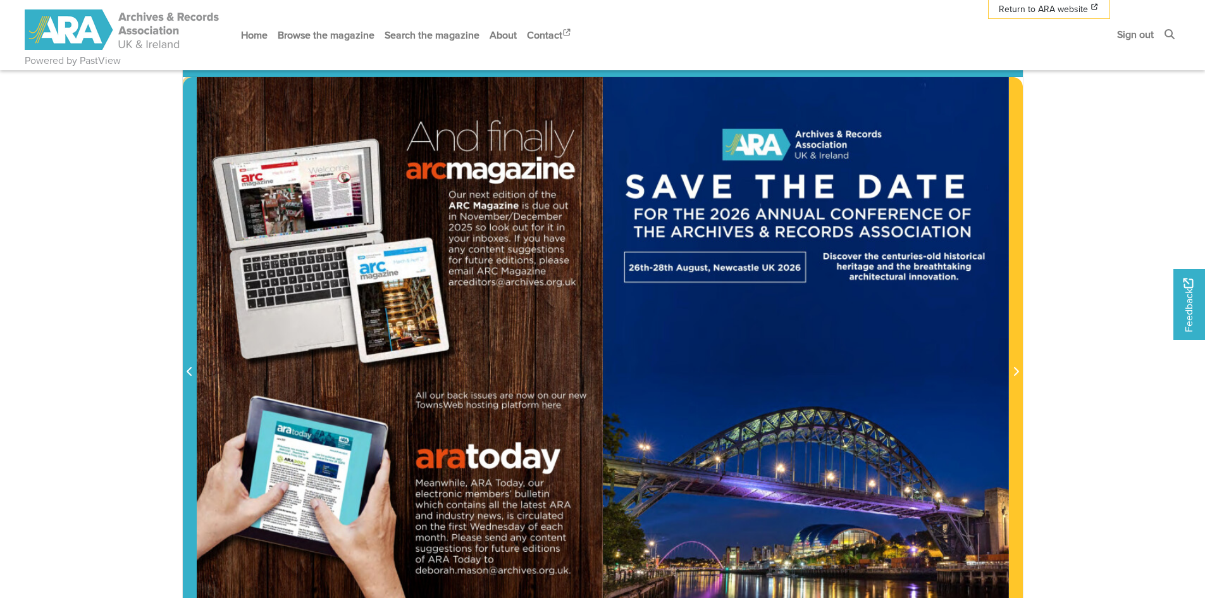
click at [192, 373] on icon "Previous Page" at bounding box center [190, 371] width 6 height 10
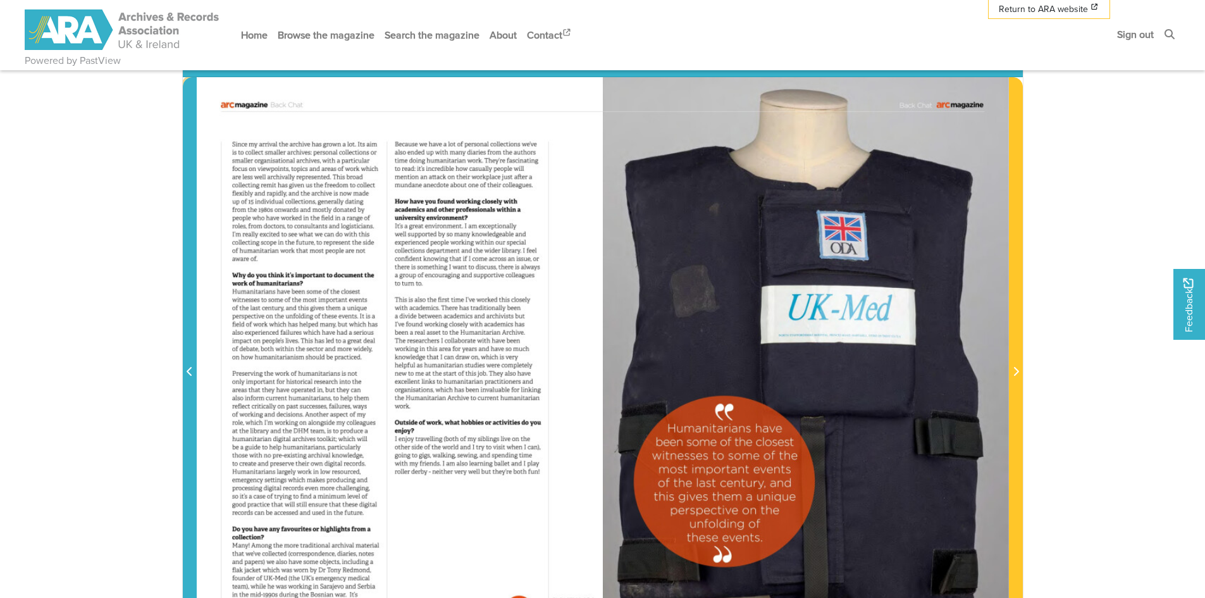
click at [192, 373] on icon "Previous Page" at bounding box center [190, 371] width 6 height 10
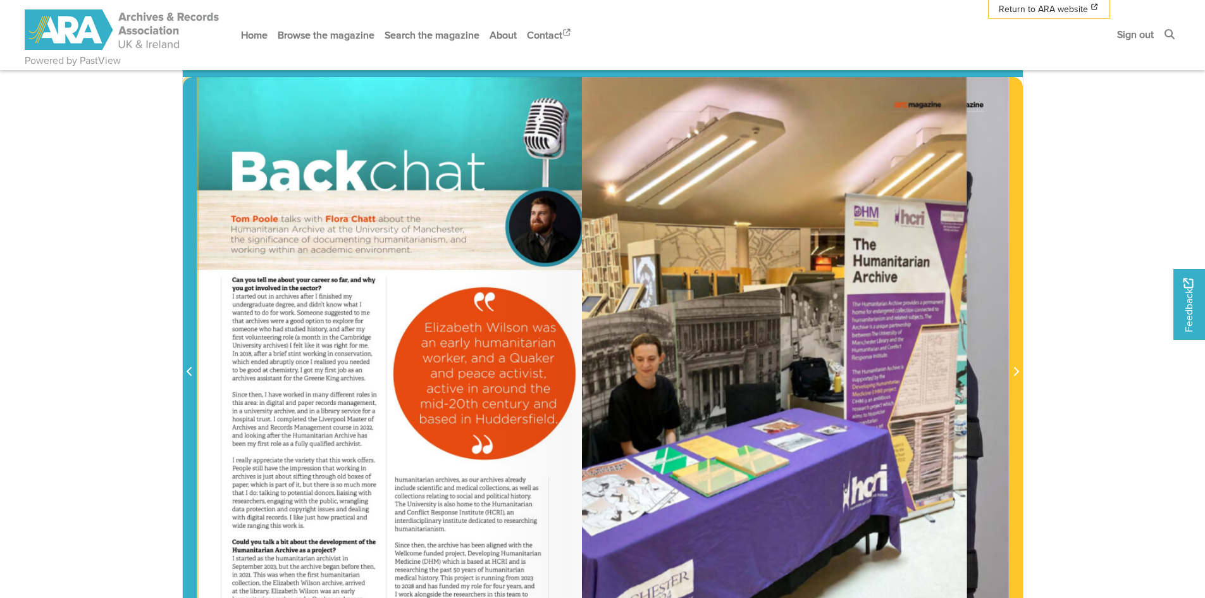
click at [192, 373] on icon "Previous Page" at bounding box center [190, 371] width 6 height 10
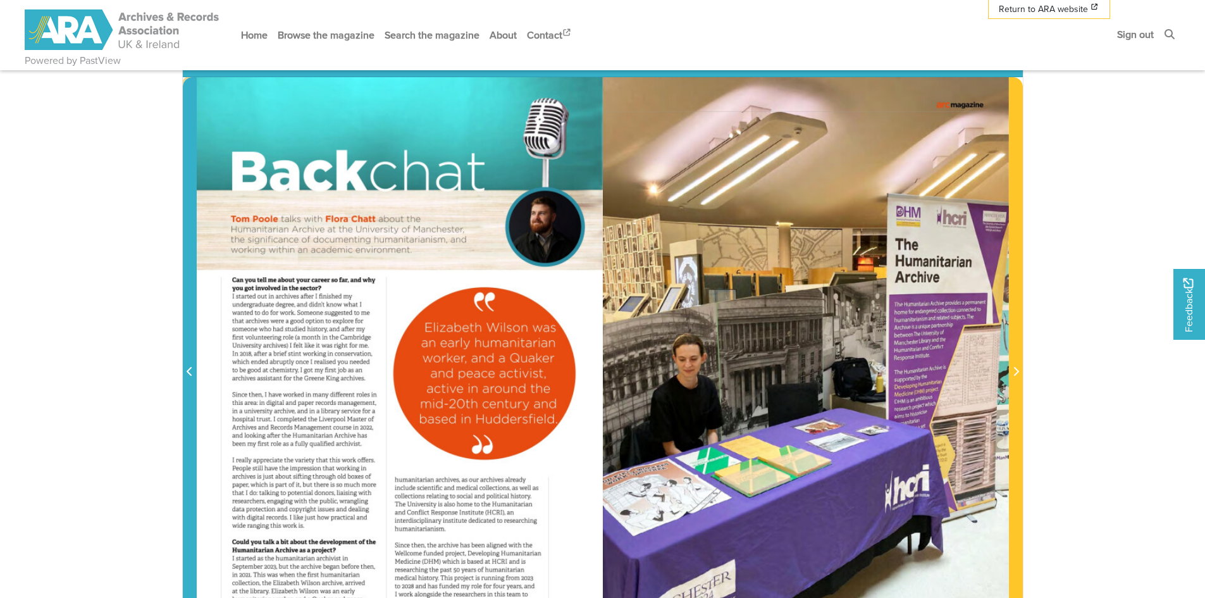
click at [192, 373] on icon "Previous Page" at bounding box center [190, 371] width 6 height 10
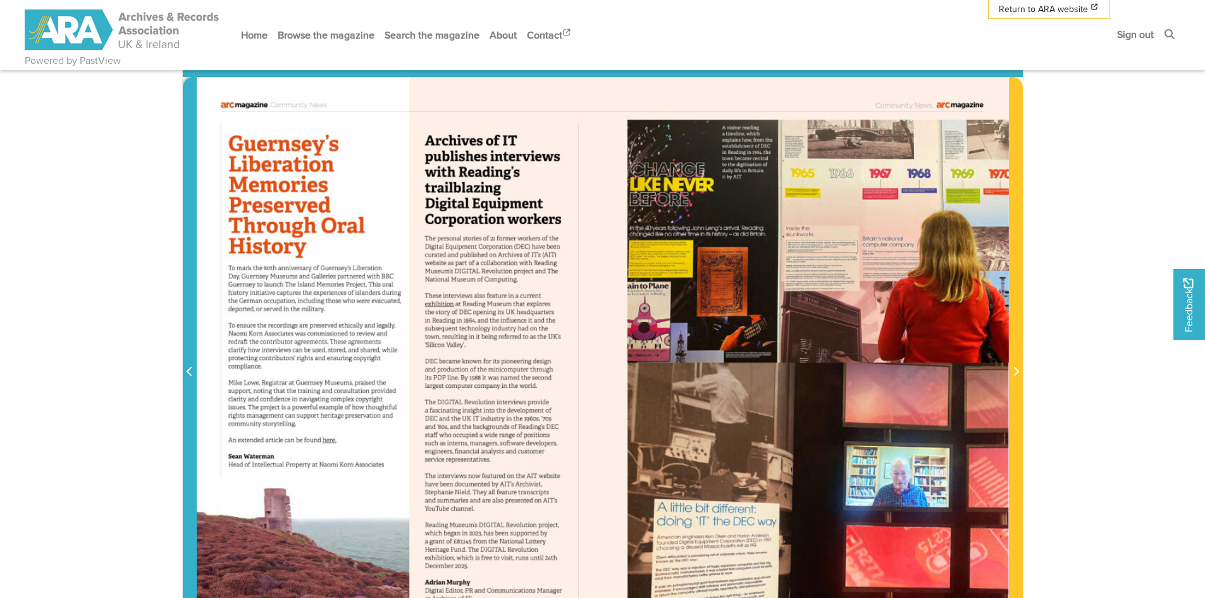
click at [192, 373] on icon "Previous Page" at bounding box center [190, 371] width 6 height 10
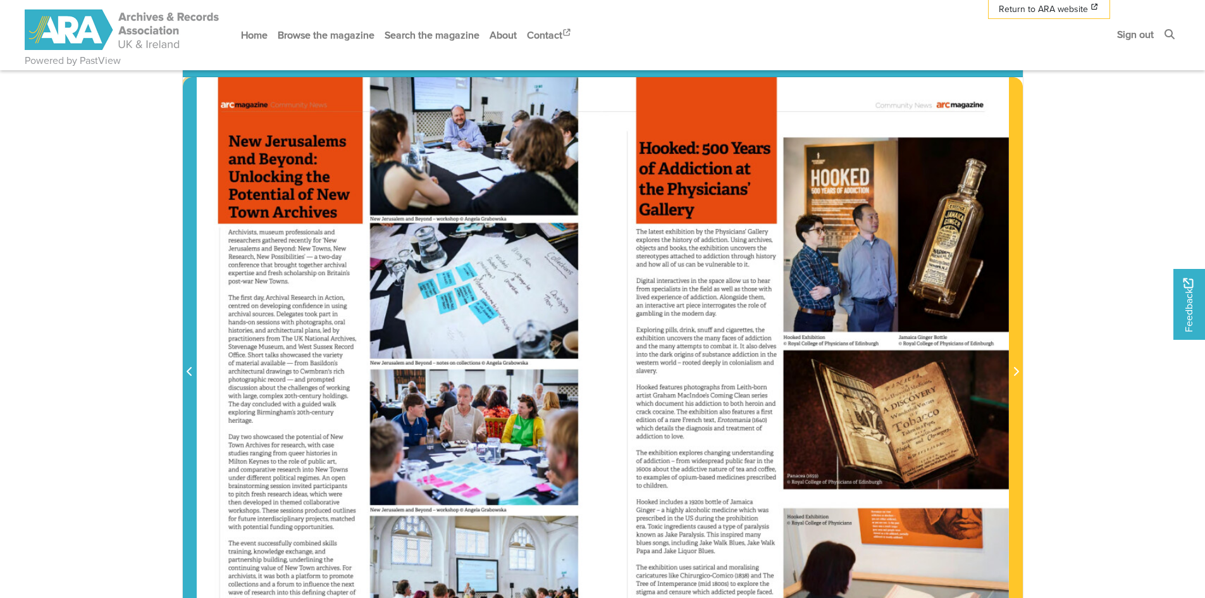
click at [192, 373] on icon "Previous Page" at bounding box center [190, 371] width 6 height 10
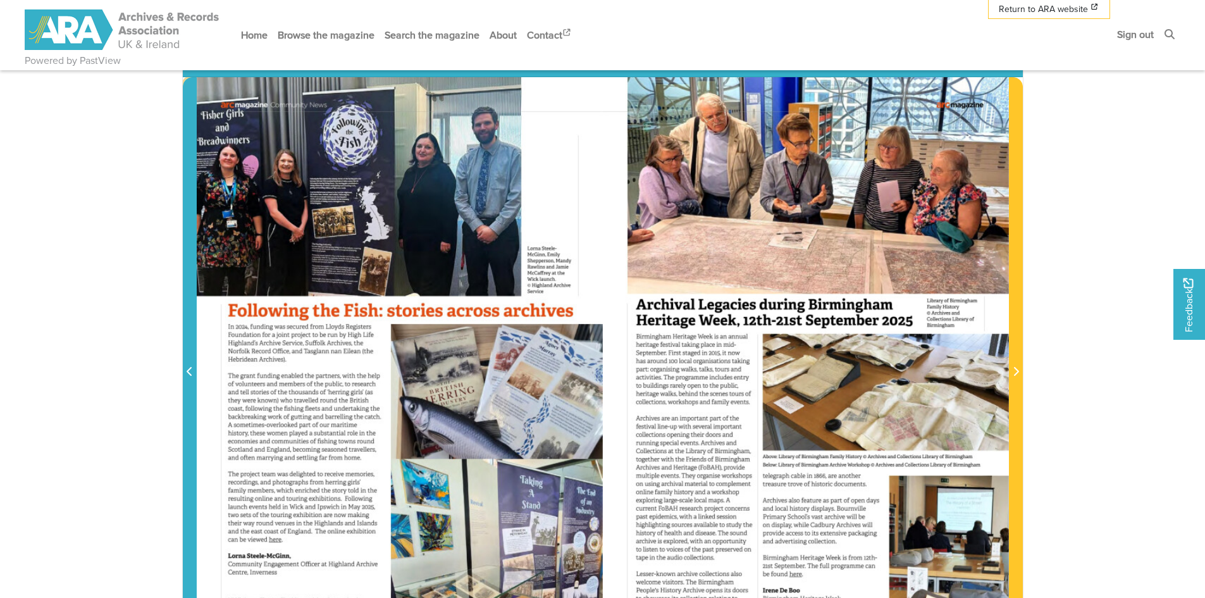
click at [192, 373] on icon "Previous Page" at bounding box center [190, 371] width 6 height 10
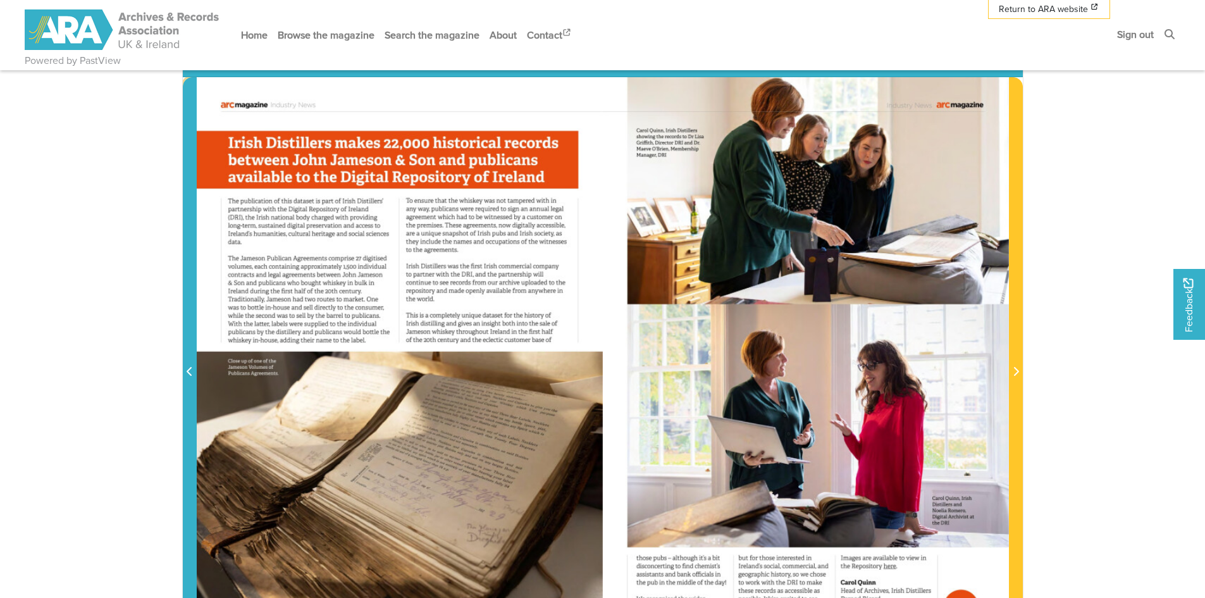
click at [192, 373] on icon "Previous Page" at bounding box center [190, 371] width 6 height 10
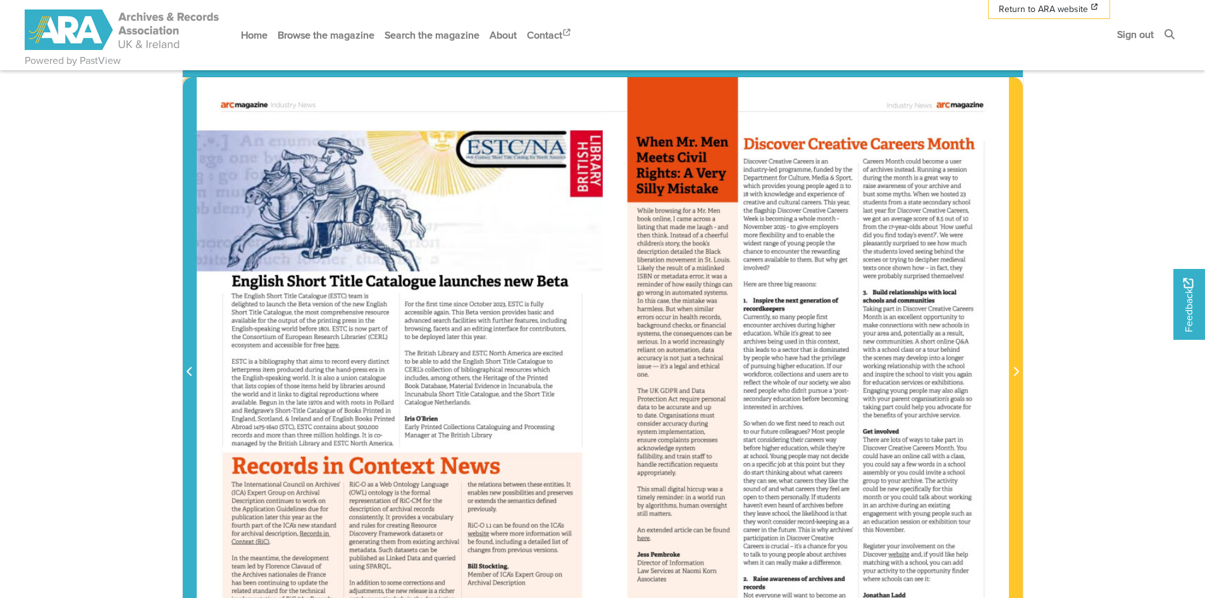
click at [192, 373] on icon "Previous Page" at bounding box center [190, 371] width 6 height 10
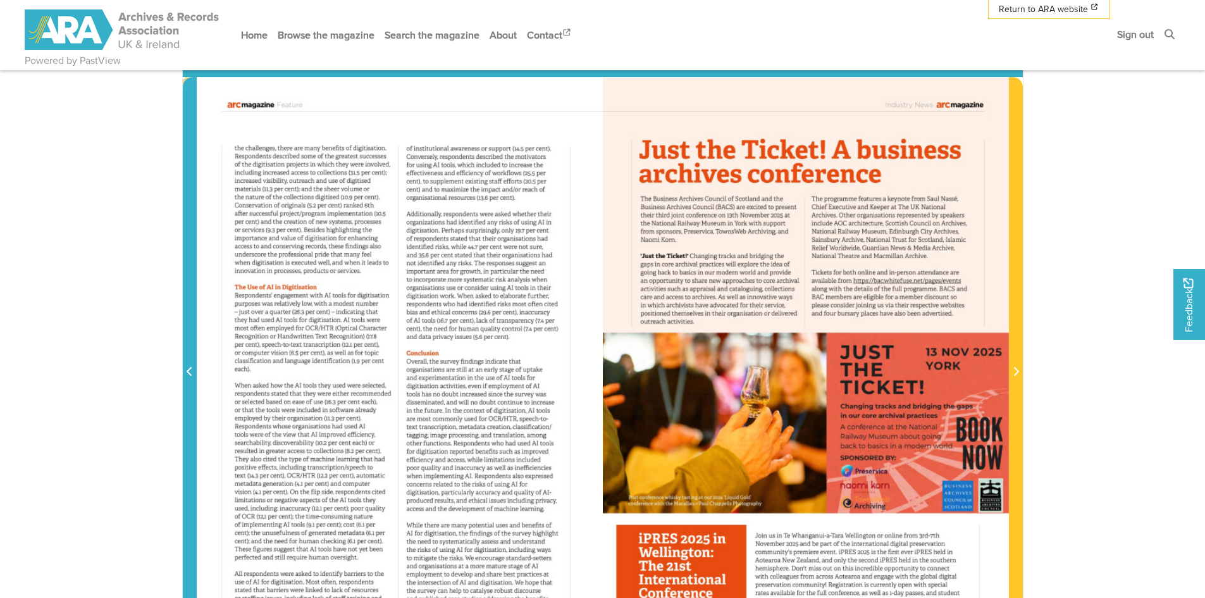
click at [192, 373] on icon "Previous Page" at bounding box center [190, 371] width 6 height 10
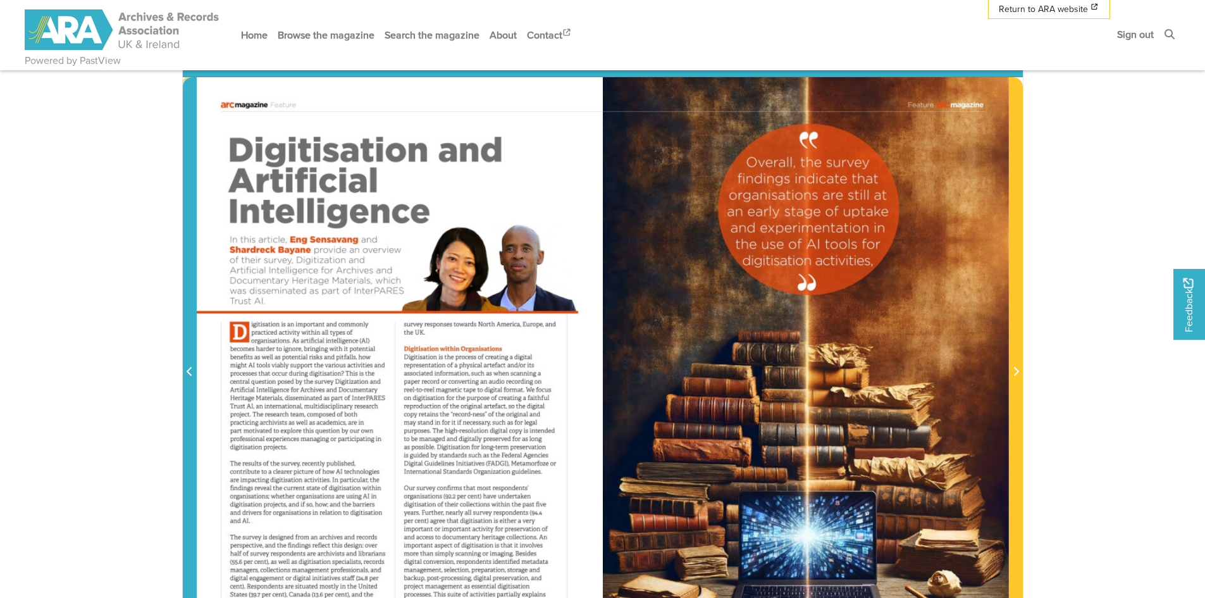
click at [192, 373] on icon "Previous Page" at bounding box center [190, 371] width 6 height 10
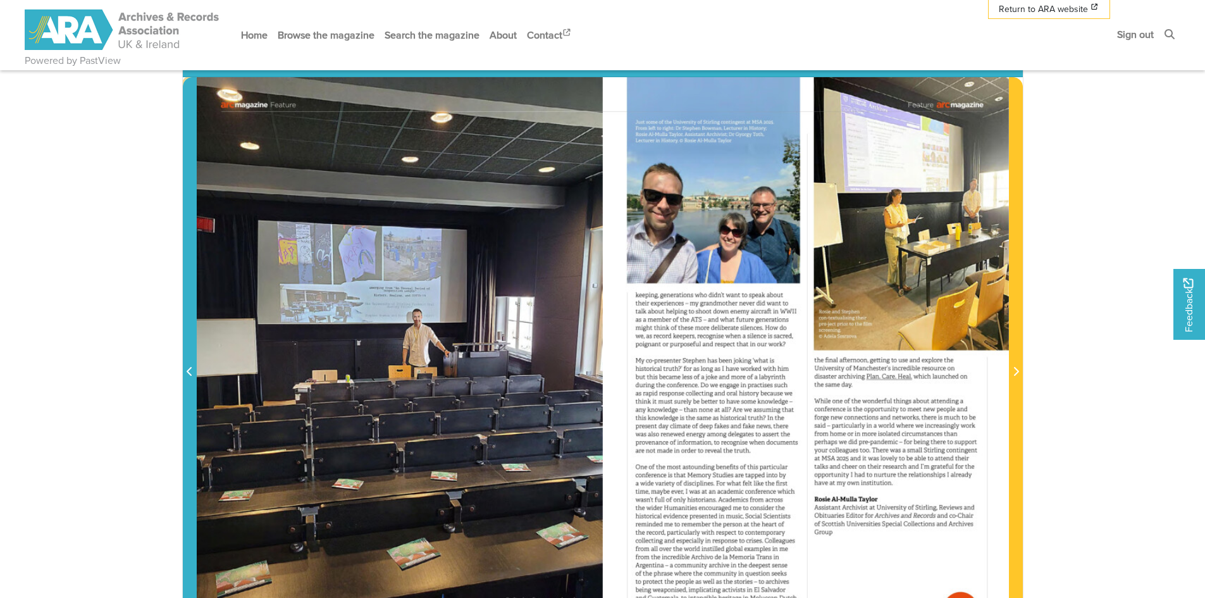
click at [192, 373] on icon "Previous Page" at bounding box center [190, 371] width 6 height 10
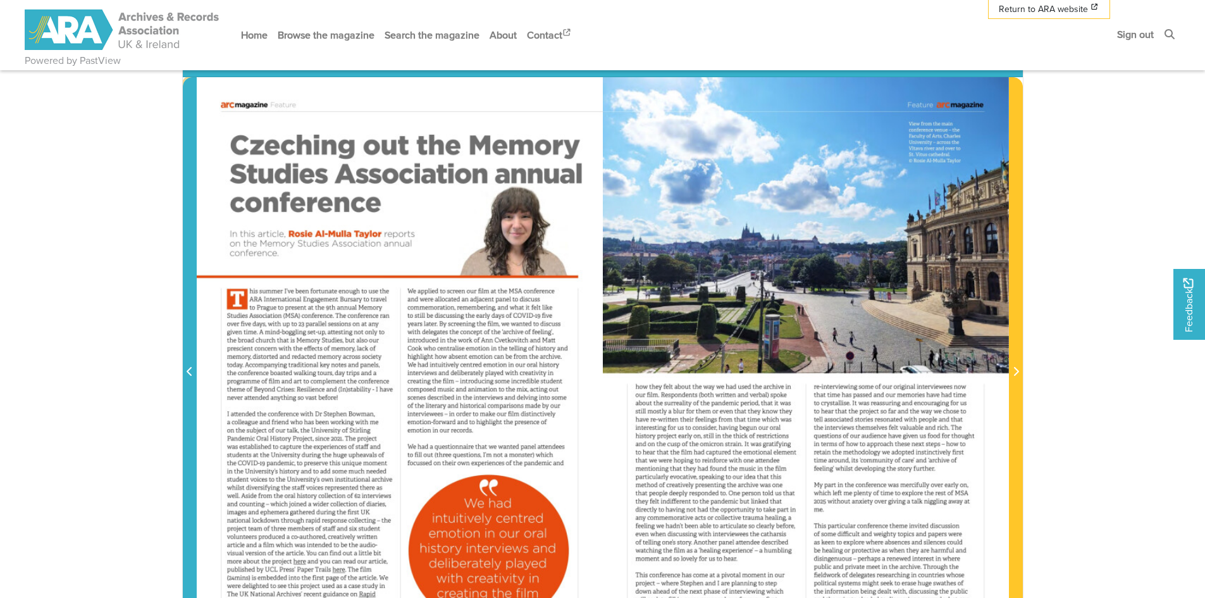
click at [192, 373] on icon "Previous Page" at bounding box center [190, 371] width 6 height 10
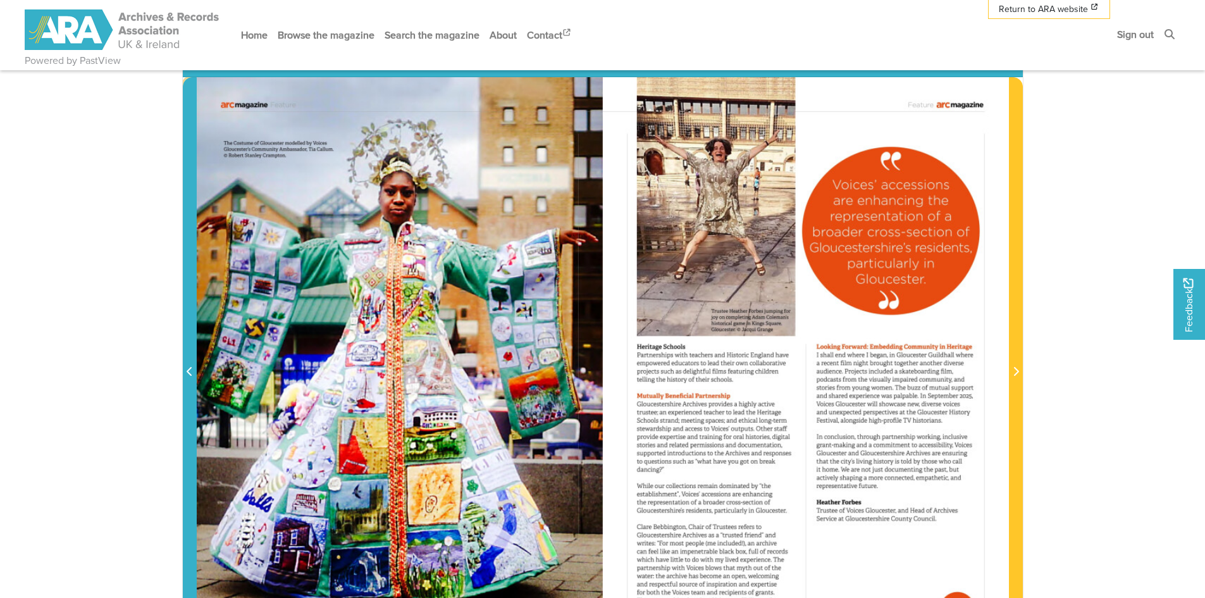
click at [190, 371] on icon "Previous Page" at bounding box center [190, 371] width 6 height 10
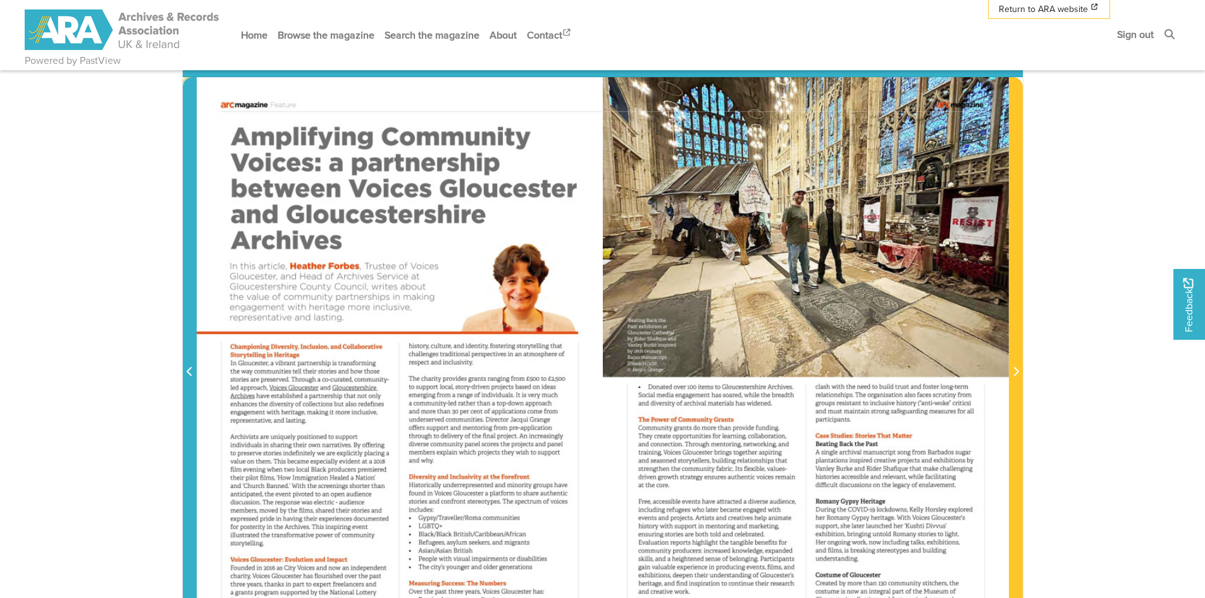
click at [190, 371] on icon "Previous Page" at bounding box center [190, 371] width 6 height 10
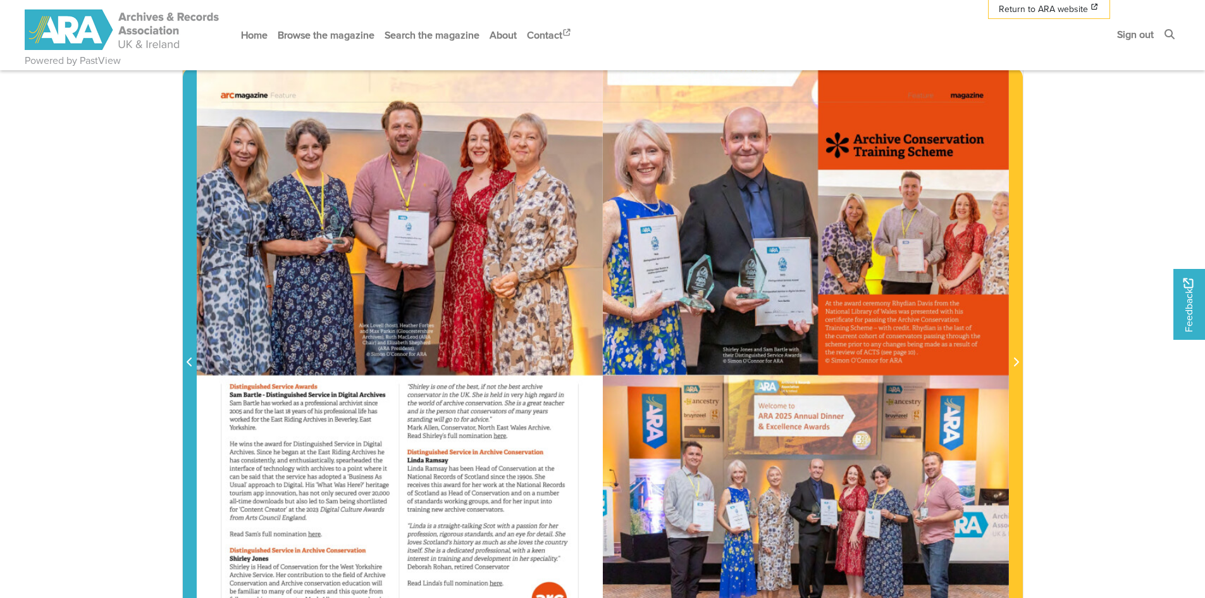
scroll to position [126, 0]
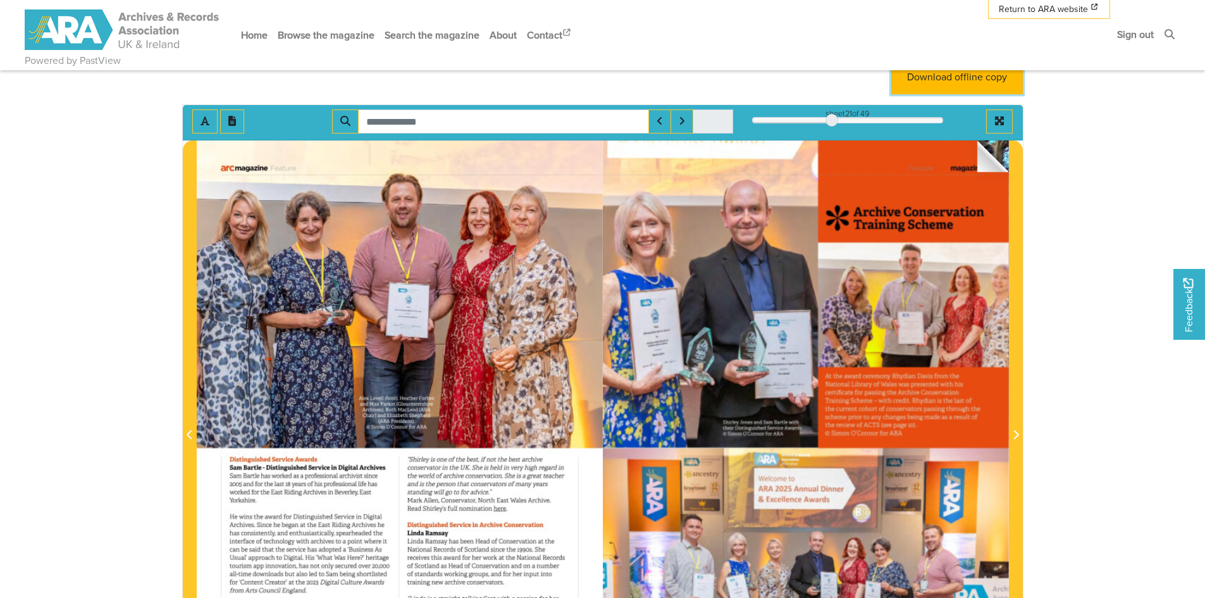
click at [962, 85] on link "Download offline copy" at bounding box center [957, 76] width 132 height 35
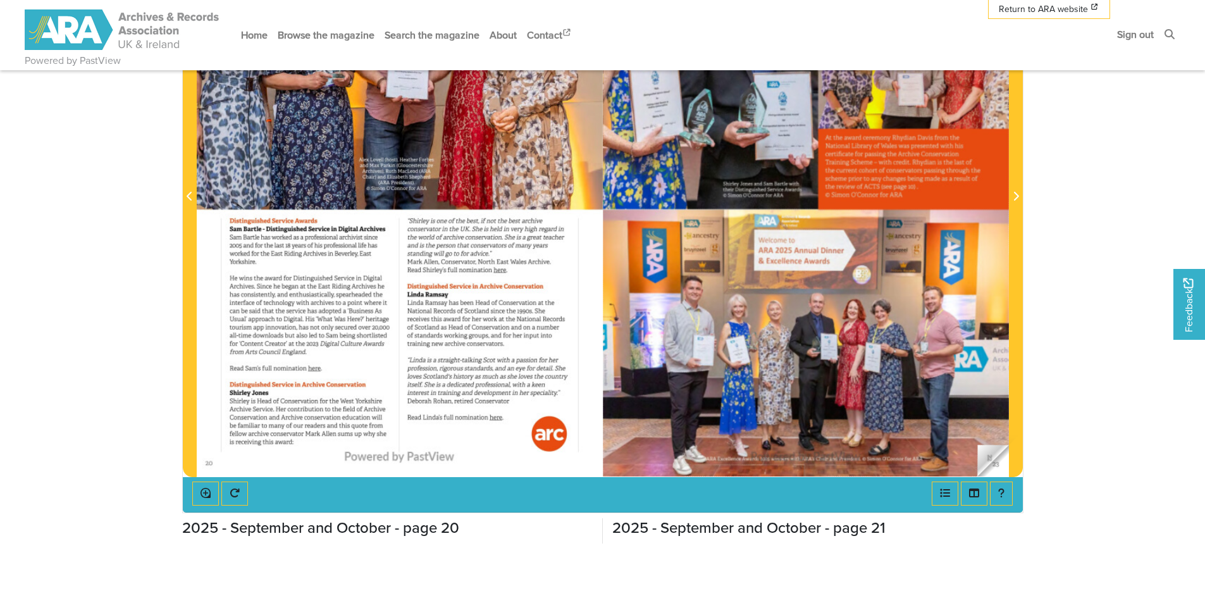
scroll to position [157, 0]
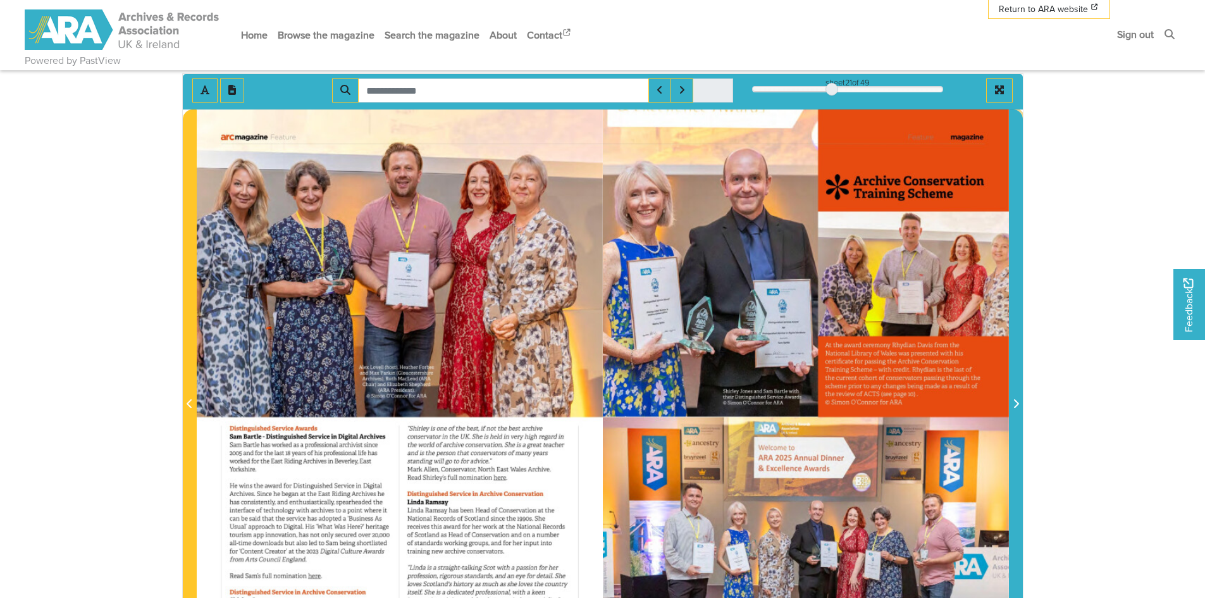
click at [1020, 408] on span "Next Page" at bounding box center [1015, 403] width 13 height 15
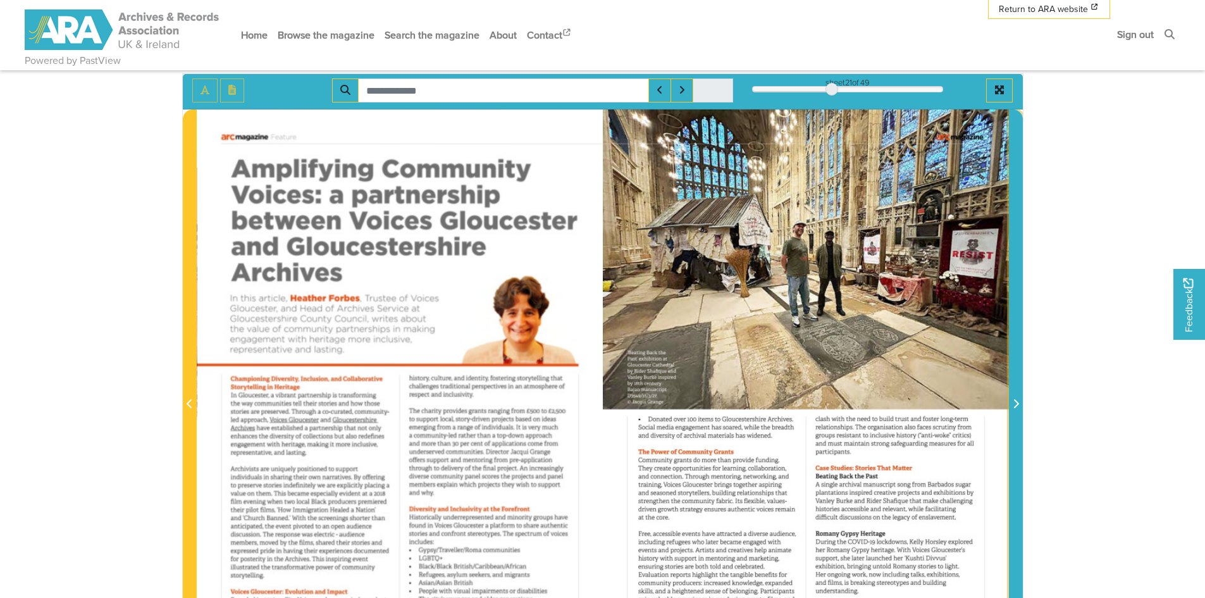
click at [1018, 408] on icon "Next Page" at bounding box center [1015, 403] width 6 height 10
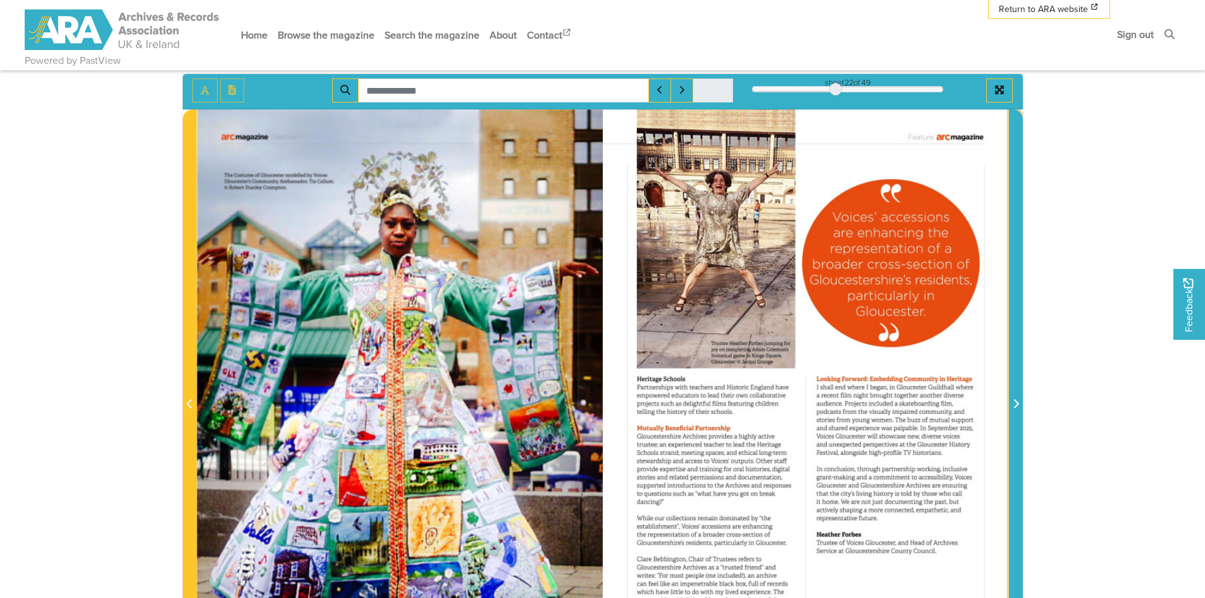
click at [1018, 408] on icon "Next Page" at bounding box center [1015, 403] width 6 height 10
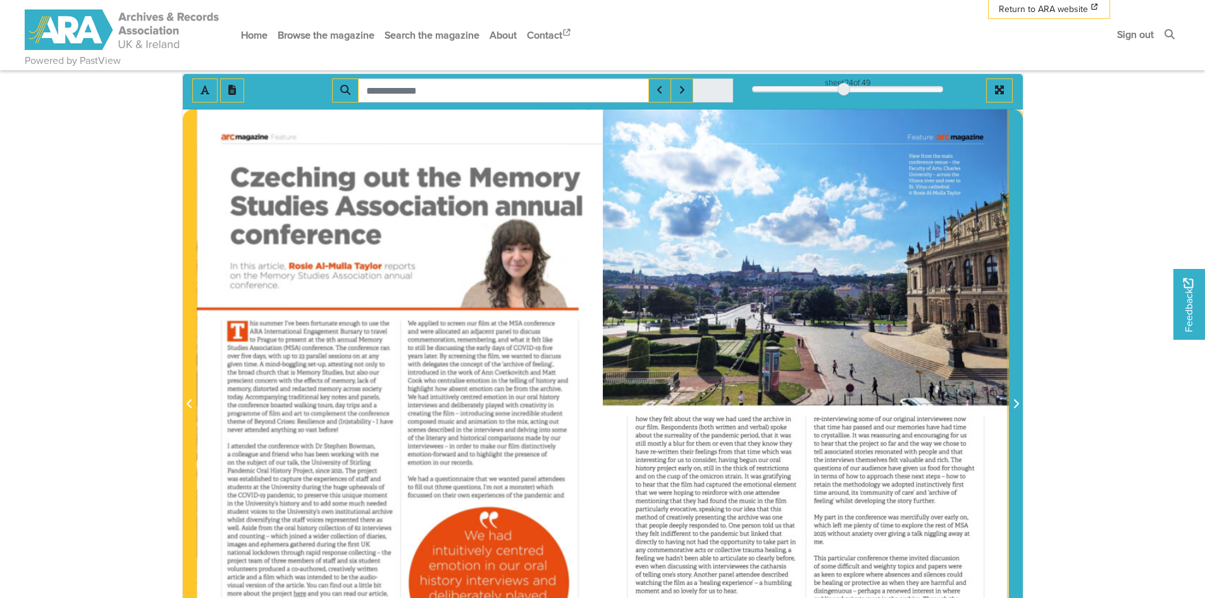
click at [1018, 408] on icon "Next Page" at bounding box center [1015, 403] width 6 height 10
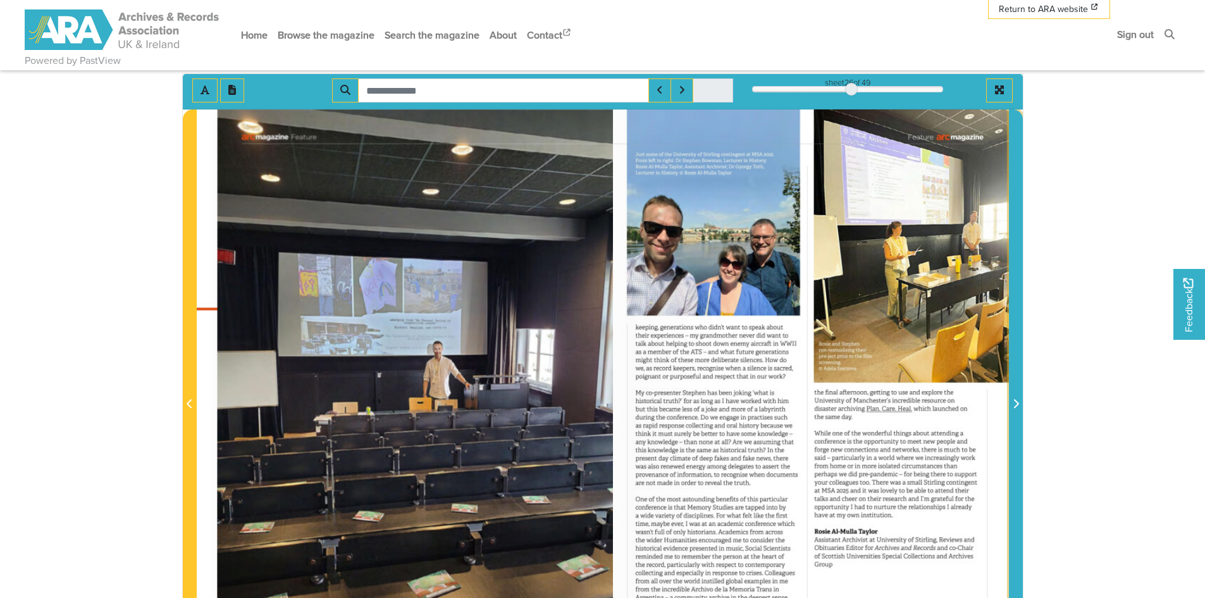
click at [1018, 408] on icon "Next Page" at bounding box center [1015, 403] width 6 height 10
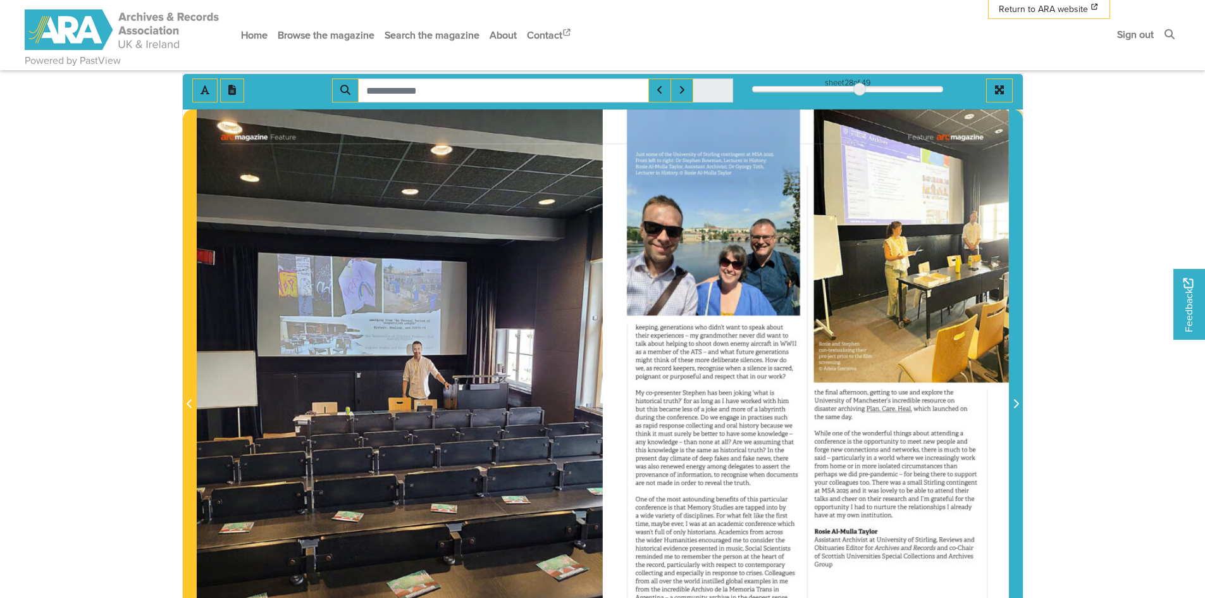
click at [1018, 408] on icon "Next Page" at bounding box center [1015, 403] width 6 height 10
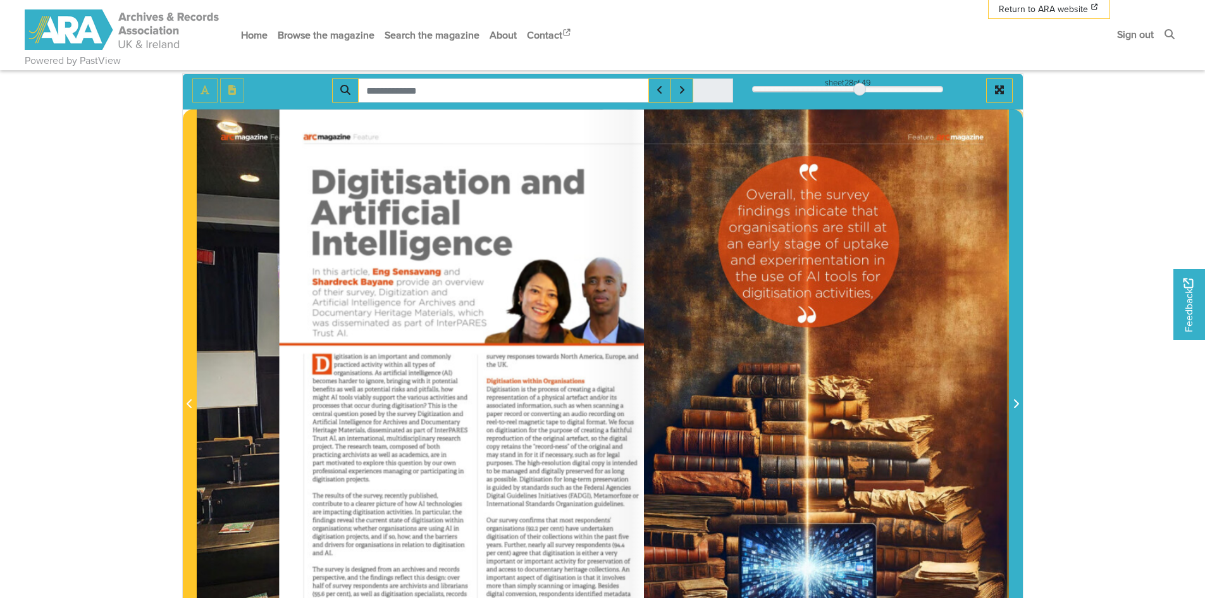
click at [1018, 408] on icon "Next Page" at bounding box center [1015, 403] width 6 height 10
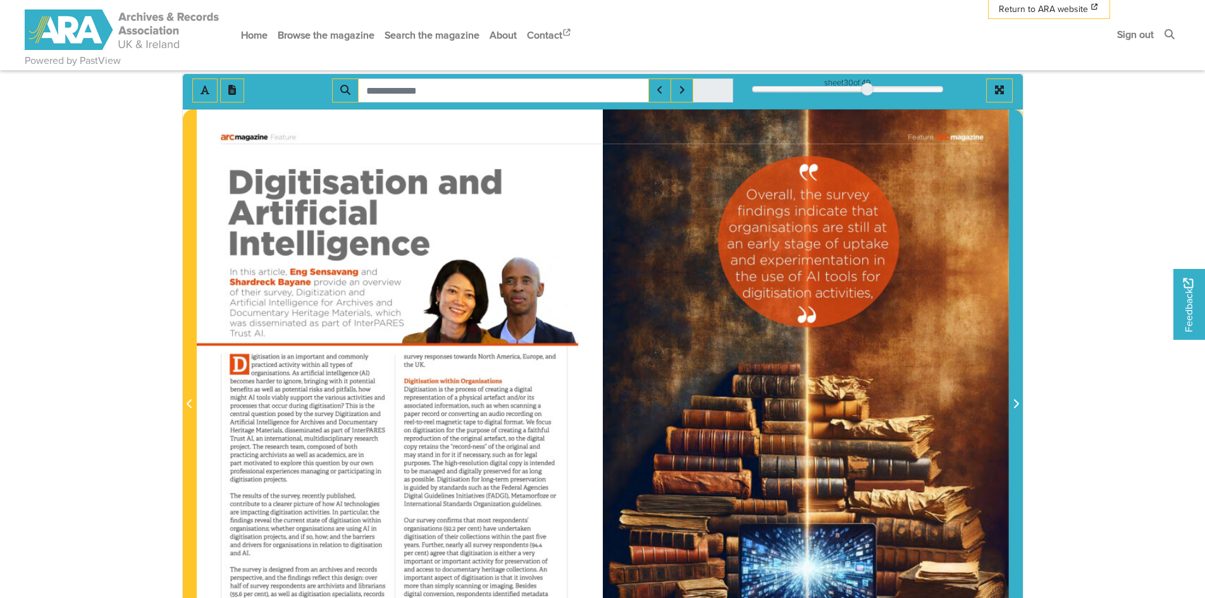
click at [1018, 408] on icon "Next Page" at bounding box center [1015, 403] width 6 height 10
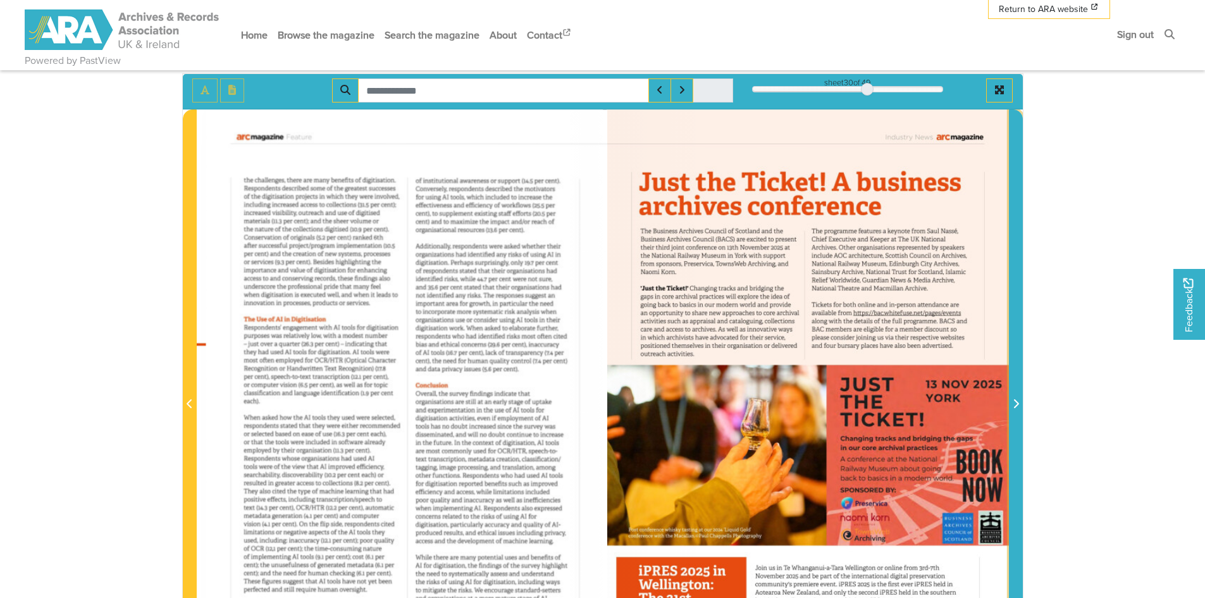
click at [1018, 408] on icon "Next Page" at bounding box center [1015, 403] width 6 height 10
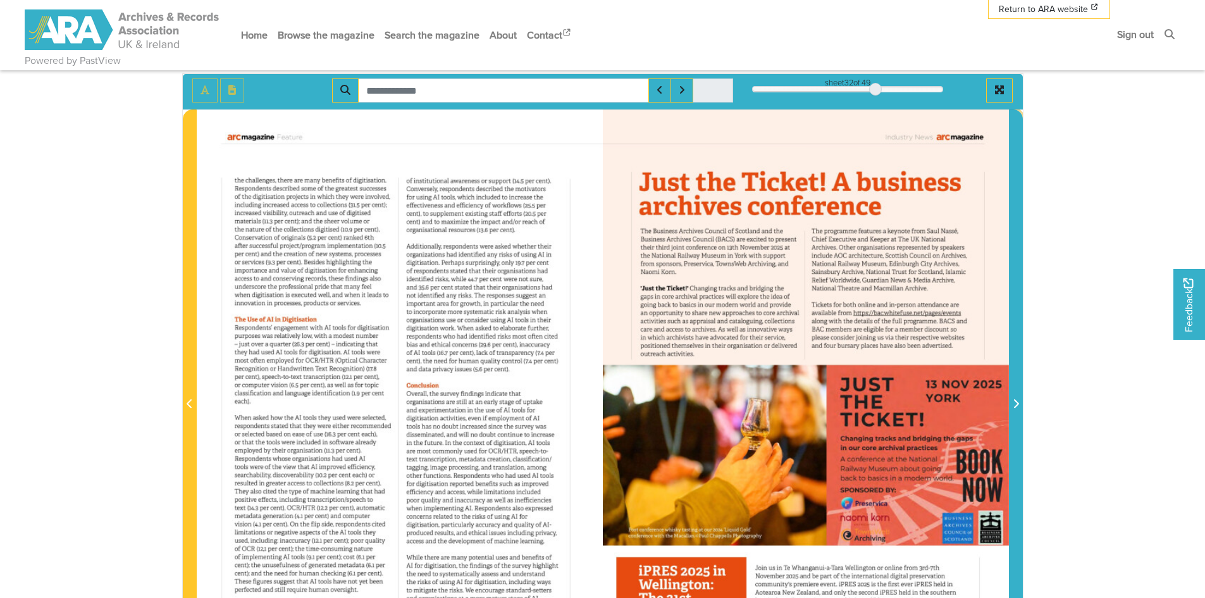
click at [1018, 408] on icon "Next Page" at bounding box center [1015, 403] width 6 height 10
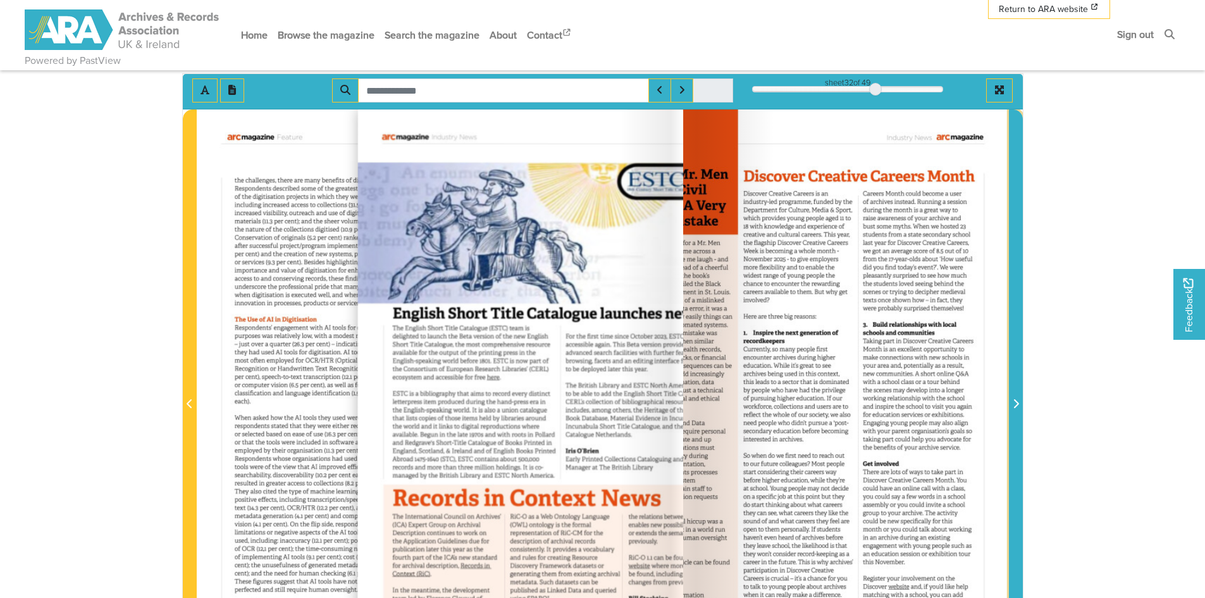
click at [1017, 408] on icon "Next Page" at bounding box center [1015, 403] width 6 height 10
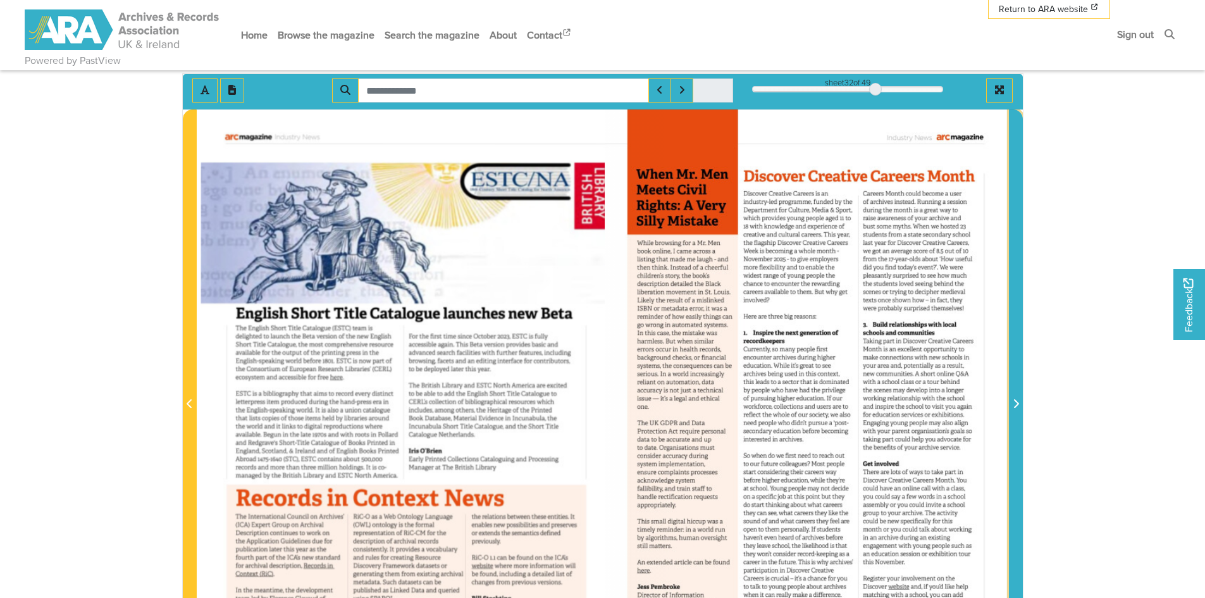
click at [1014, 408] on icon "Next Page" at bounding box center [1015, 403] width 5 height 9
